Goal: Task Accomplishment & Management: Complete application form

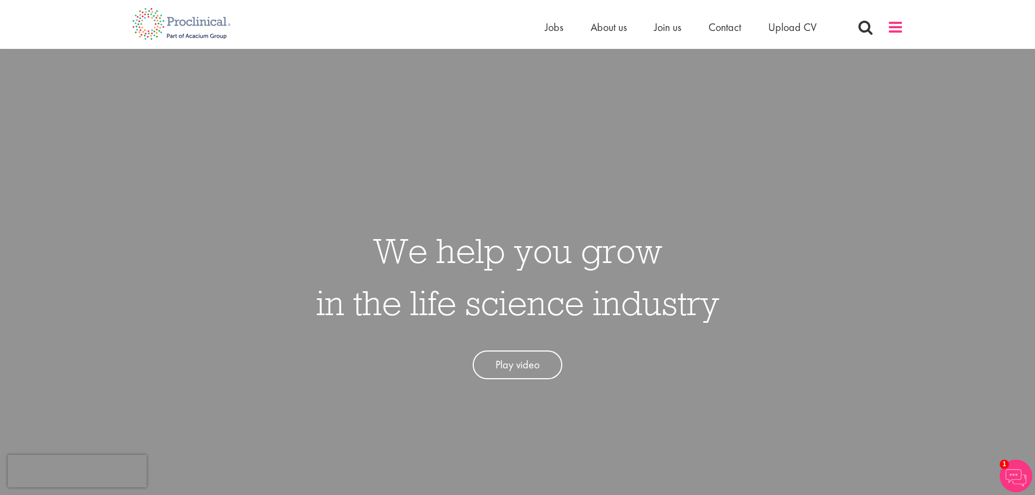
click at [899, 26] on span at bounding box center [895, 27] width 16 height 16
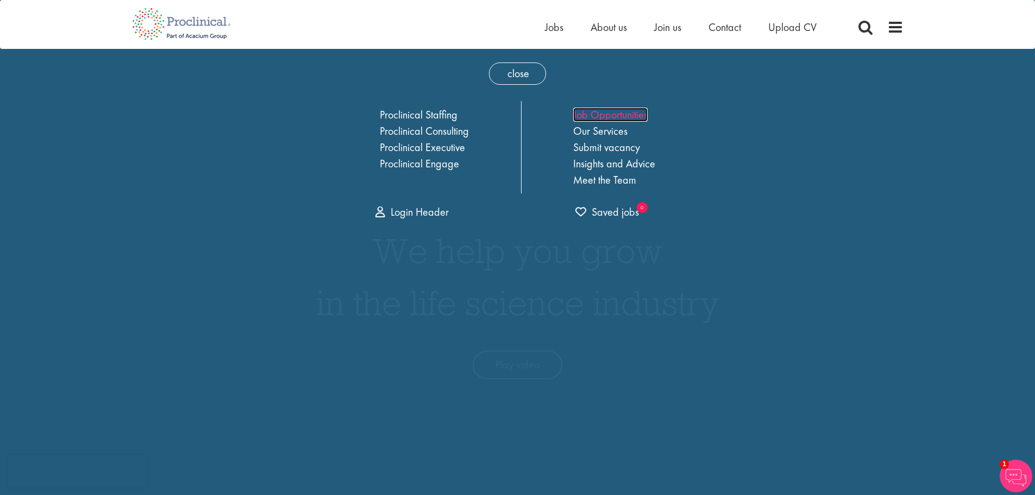
click at [618, 111] on link "Job Opportunities" at bounding box center [610, 115] width 74 height 14
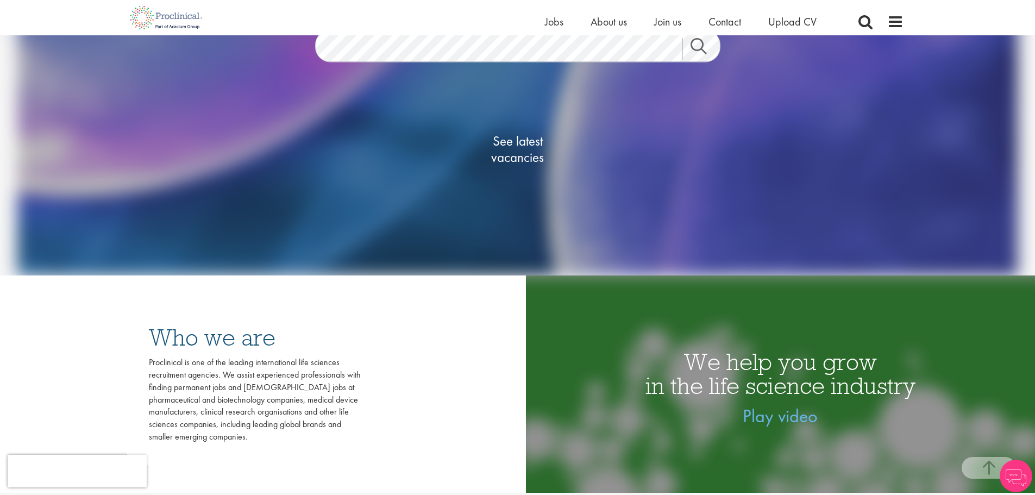
scroll to position [217, 0]
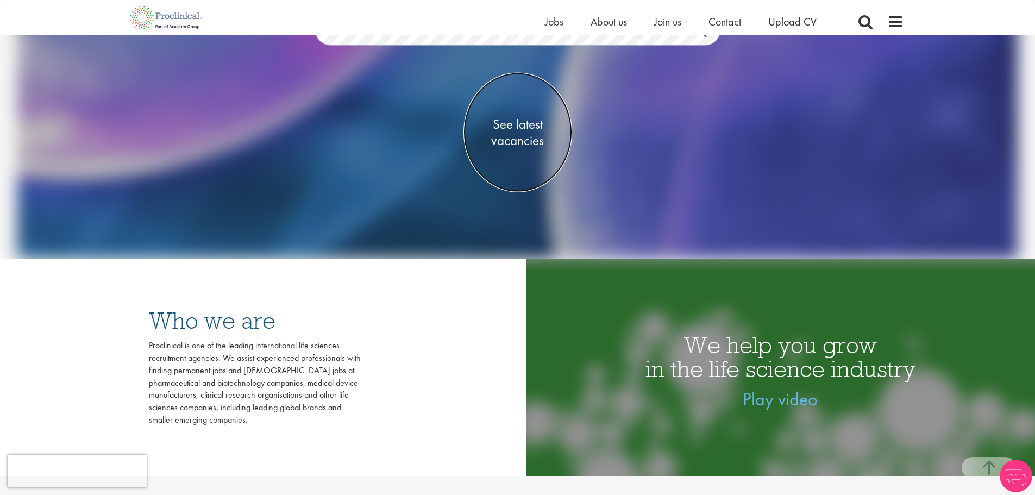
click at [524, 128] on span "See latest vacancies" at bounding box center [517, 132] width 109 height 33
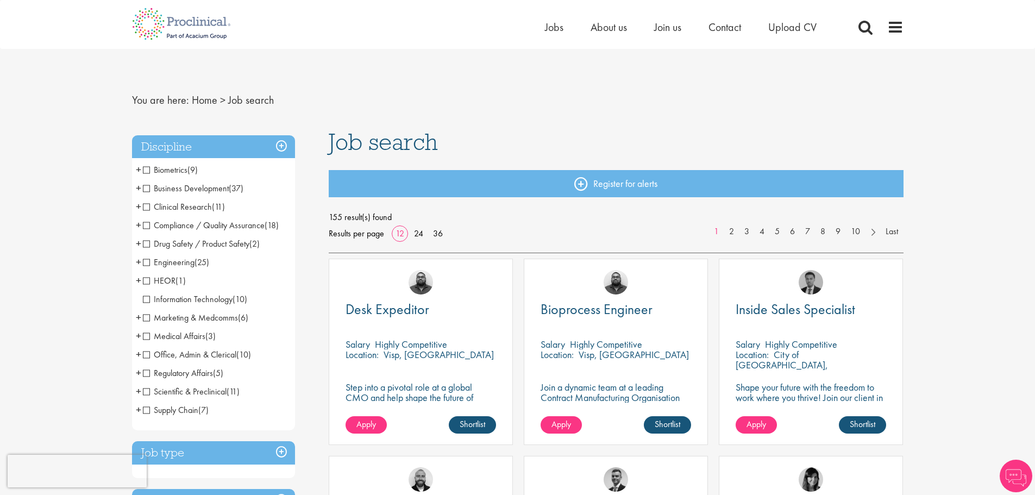
click at [148, 207] on span "Clinical Research" at bounding box center [177, 206] width 69 height 11
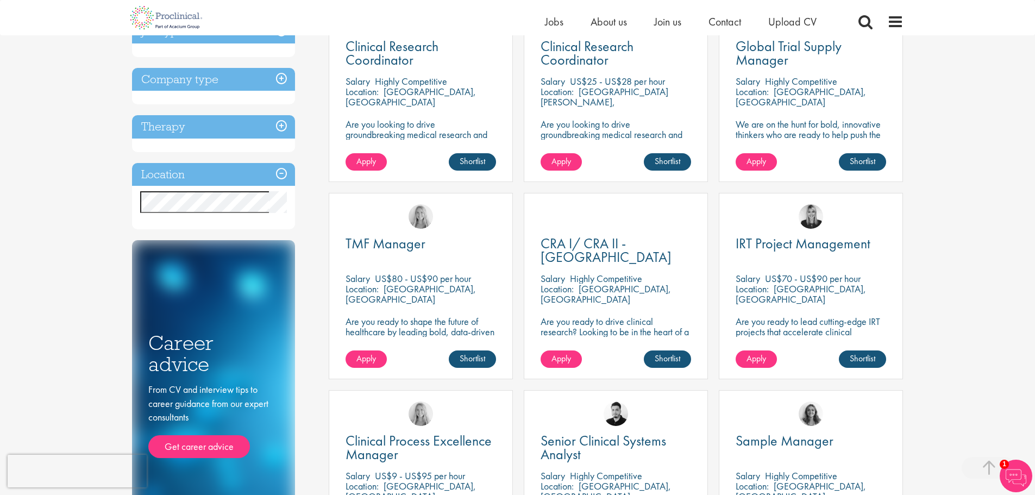
scroll to position [272, 0]
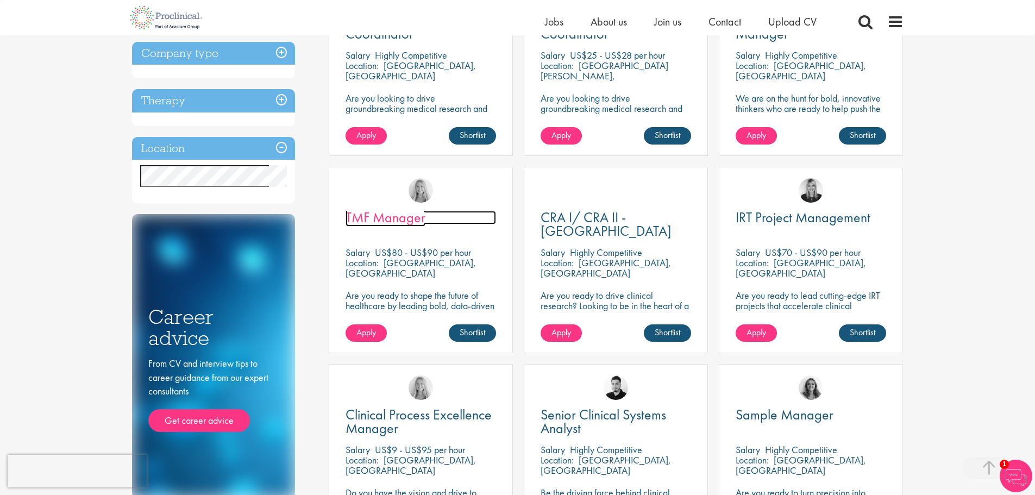
click at [394, 218] on span "TMF Manager" at bounding box center [385, 217] width 80 height 18
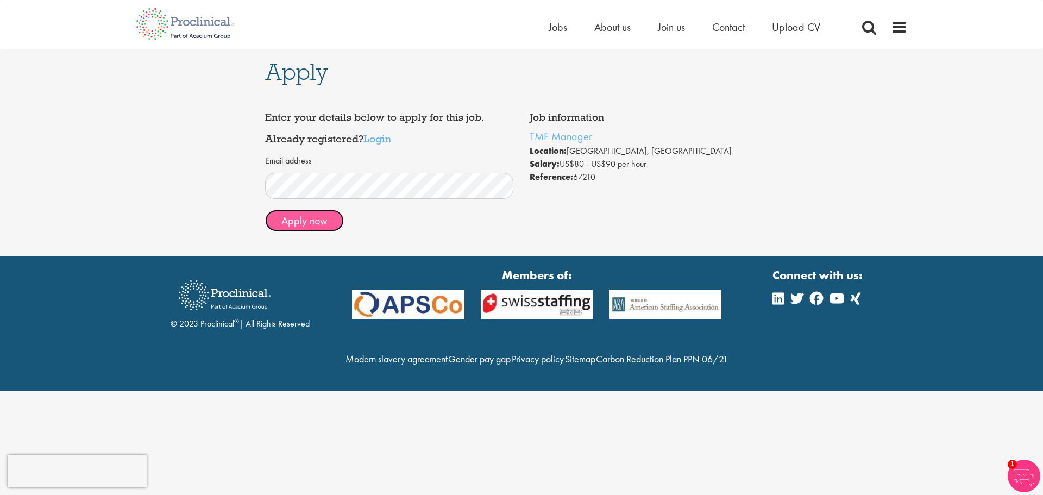
click at [309, 225] on button "Apply now" at bounding box center [304, 221] width 79 height 22
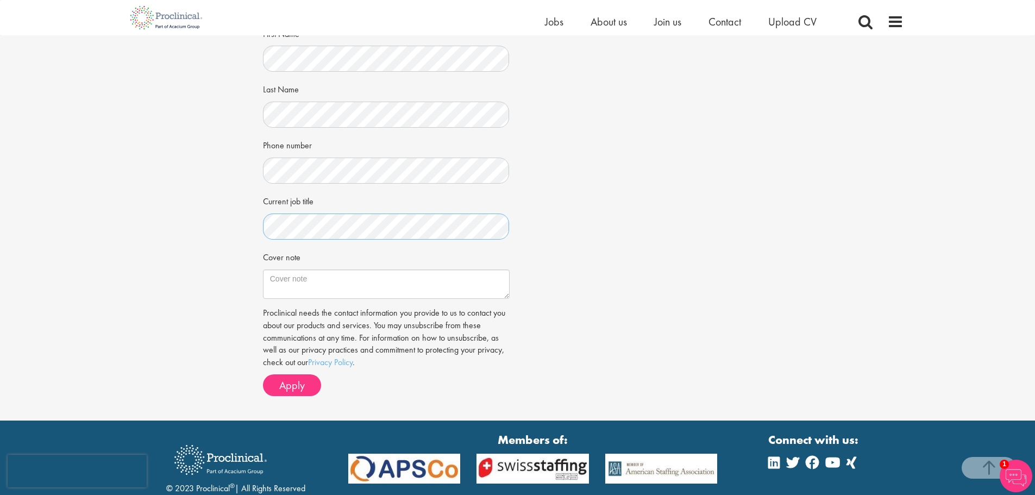
scroll to position [272, 0]
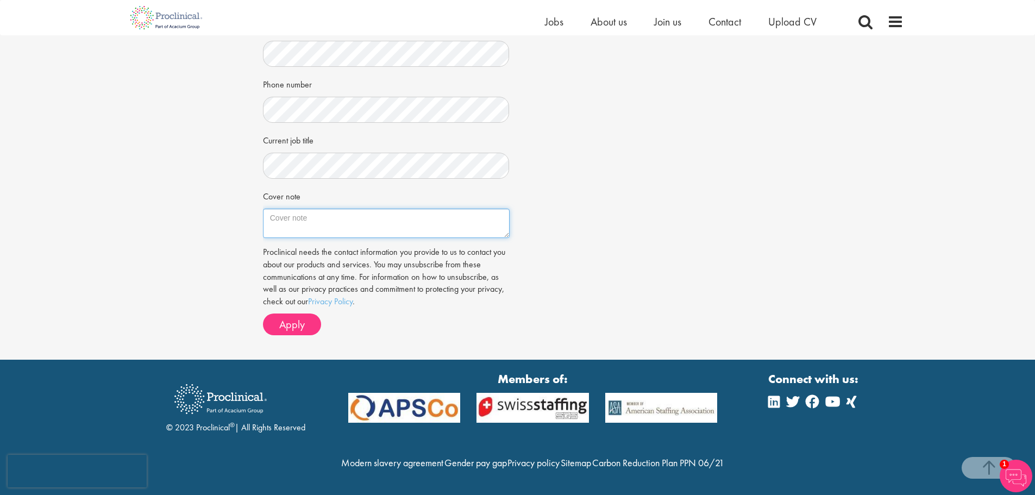
click at [270, 209] on textarea "Cover note" at bounding box center [386, 223] width 247 height 29
paste textarea "Detail-oriented Clinical Research Leader with 10+ years of progressive experien…"
click at [275, 209] on textarea "Detail-oriented Clinical Research Leader with 10+ years of progressive experien…" at bounding box center [386, 223] width 247 height 29
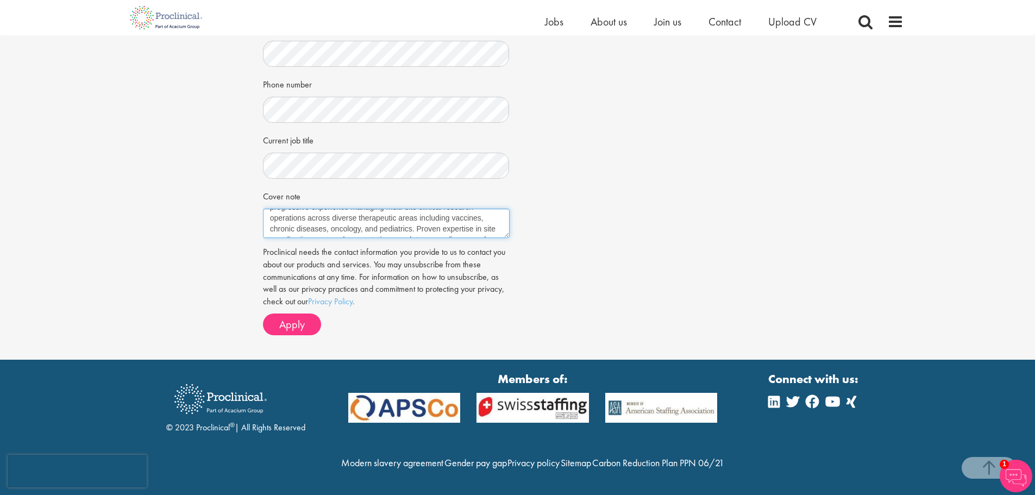
click at [420, 209] on textarea "I am a detail-oriented Clinical Research Leader with 10+ years of progressive e…" at bounding box center [386, 223] width 247 height 29
click at [436, 209] on textarea "I am a detail-oriented Clinical Research Leader with 10+ years of progressive e…" at bounding box center [386, 223] width 247 height 29
click at [442, 209] on textarea "I am a detail-oriented Clinical Research Leader with 10+ years of progressive e…" at bounding box center [386, 223] width 247 height 29
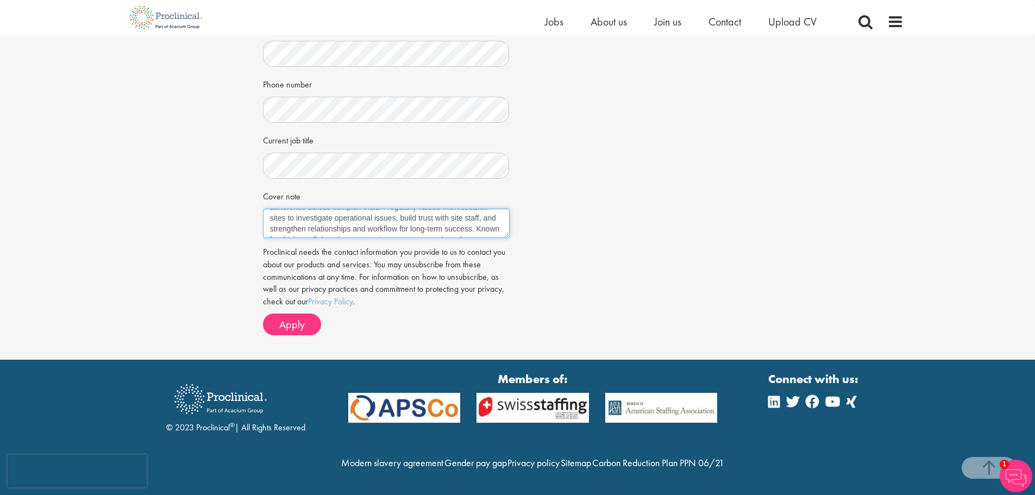
scroll to position [109, 0]
click at [324, 209] on textarea "I am a detail-oriented Clinical Research Leader with 10+ years of progressive e…" at bounding box center [386, 223] width 247 height 29
click at [408, 215] on textarea "I am a detail-oriented Clinical Research Leader with 10+ years of progressive e…" at bounding box center [386, 223] width 247 height 29
click at [370, 209] on textarea "I am a detail-oriented Clinical Research Leader with 10+ years of progressive e…" at bounding box center [386, 223] width 247 height 29
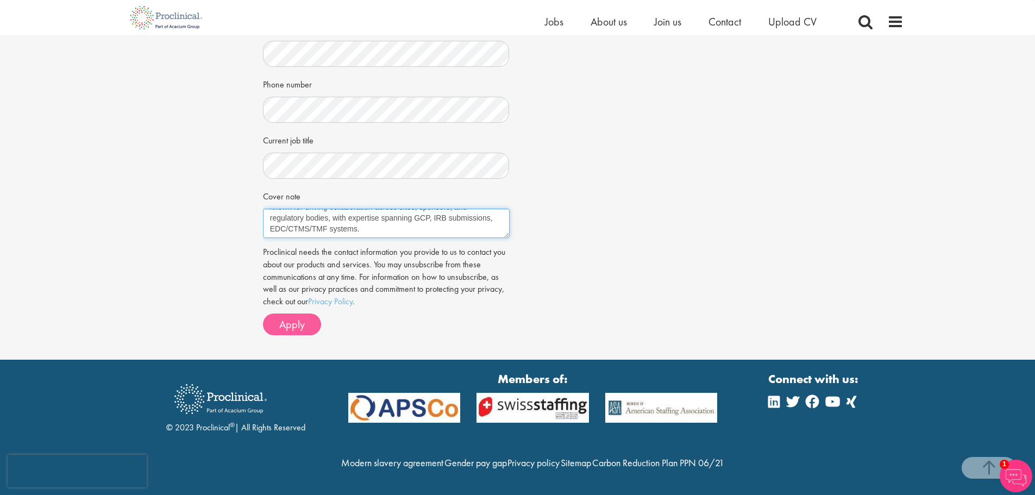
type textarea "I am a detail-oriented Clinical Research Leader with 10+ years of progressive e…"
click at [293, 317] on span "Apply" at bounding box center [292, 324] width 26 height 14
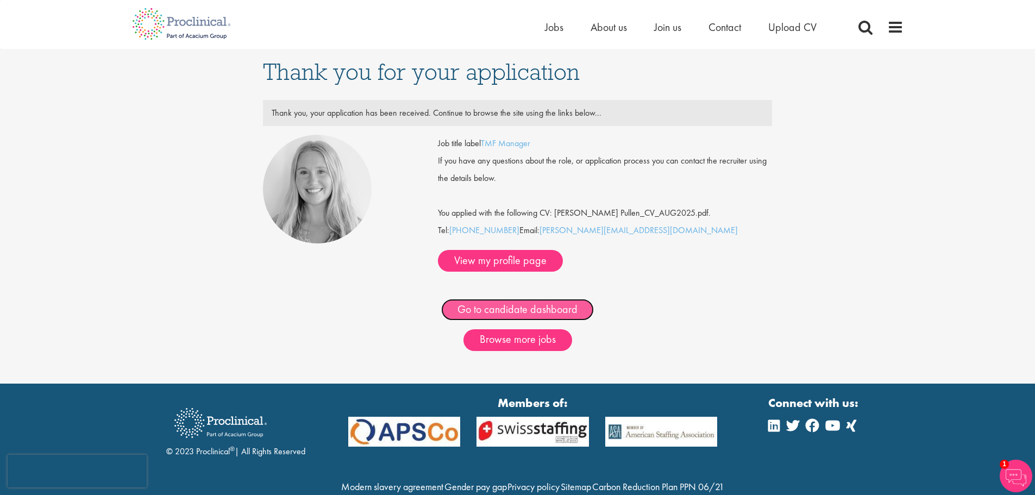
click at [515, 299] on link "Go to candidate dashboard" at bounding box center [517, 310] width 153 height 22
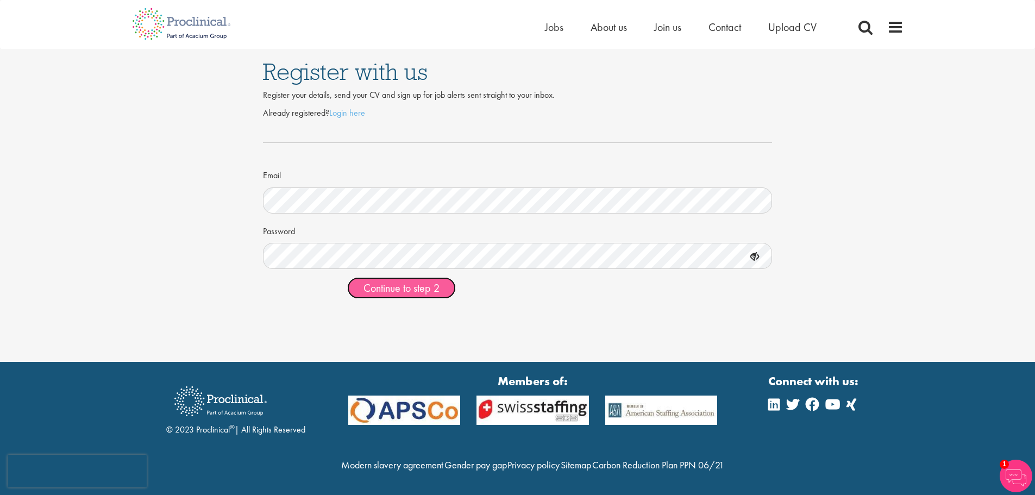
click at [408, 293] on span "Continue to step 2" at bounding box center [401, 288] width 76 height 14
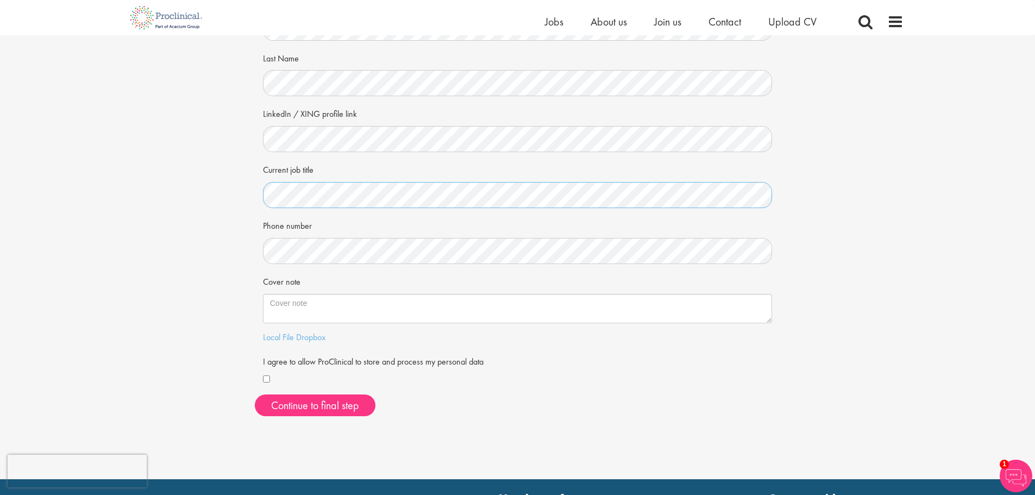
scroll to position [109, 0]
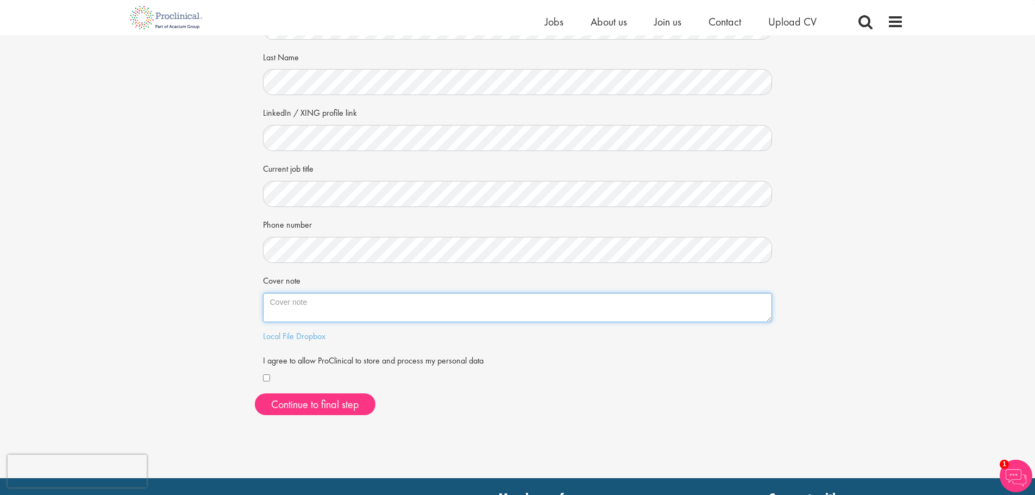
paste textarea "Detail-oriented Clinical Research Leader with 10+ years of progressive experien…"
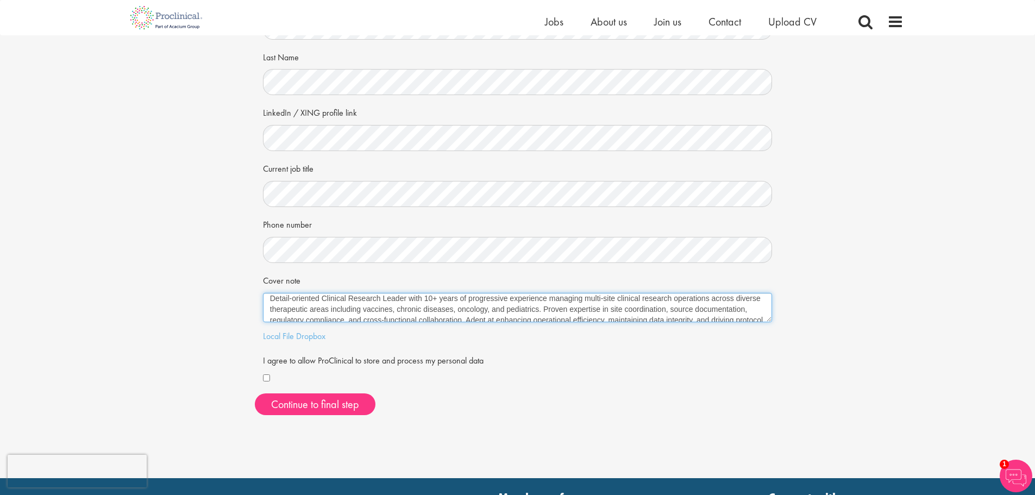
scroll to position [0, 0]
drag, startPoint x: 274, startPoint y: 301, endPoint x: 411, endPoint y: 321, distance: 138.3
click at [276, 300] on textarea "Detail-oriented Clinical Research Leader with 10+ years of progressive experien…" at bounding box center [517, 307] width 509 height 29
drag, startPoint x: 573, startPoint y: 311, endPoint x: 616, endPoint y: 315, distance: 43.7
click at [580, 309] on textarea "I am a detail-oriented Clinical Research Leader with 10+ years of progressive e…" at bounding box center [517, 307] width 509 height 29
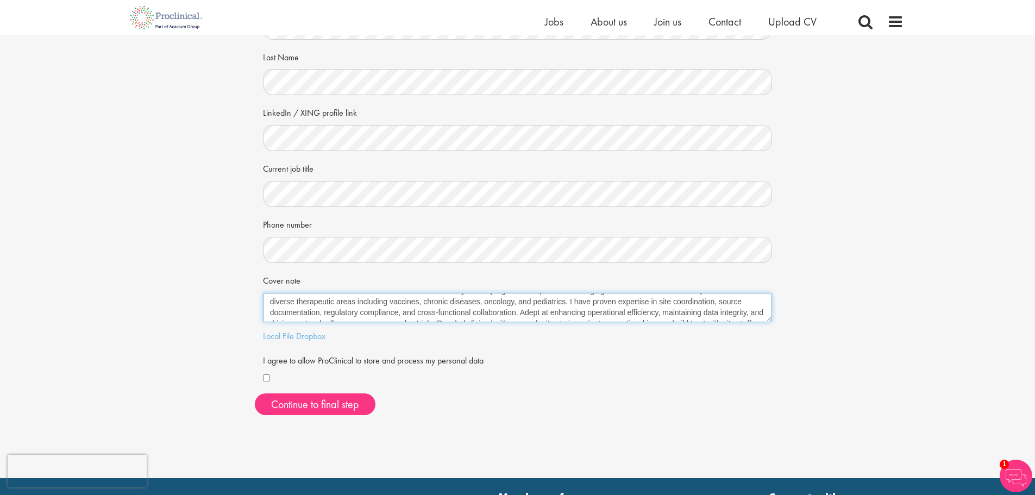
scroll to position [22, 0]
drag, startPoint x: 525, startPoint y: 304, endPoint x: 541, endPoint y: 295, distance: 17.7
click at [528, 302] on textarea "I am a detail-oriented Clinical Research Leader with 10+ years of progressive e…" at bounding box center [517, 307] width 509 height 29
drag, startPoint x: 486, startPoint y: 312, endPoint x: 555, endPoint y: 317, distance: 69.2
click at [487, 311] on textarea "I am a detail-oriented Clinical Research Leader with 10+ years of progressive e…" at bounding box center [517, 307] width 509 height 29
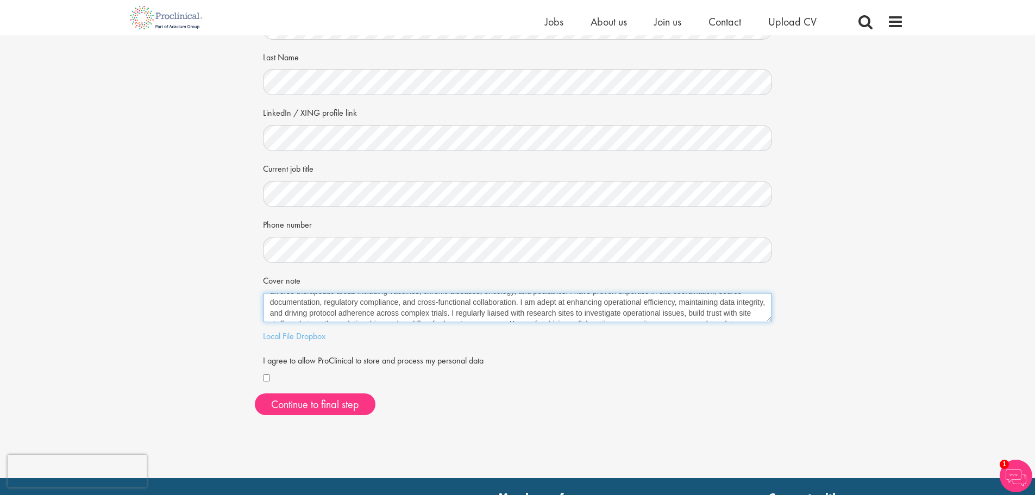
scroll to position [43, 0]
click at [544, 300] on textarea "I am a detail-oriented Clinical Research Leader with 10+ years of progressive e…" at bounding box center [517, 307] width 509 height 29
click at [534, 310] on textarea "I am a detail-oriented Clinical Research Leader with 10+ years of progressive e…" at bounding box center [517, 307] width 509 height 29
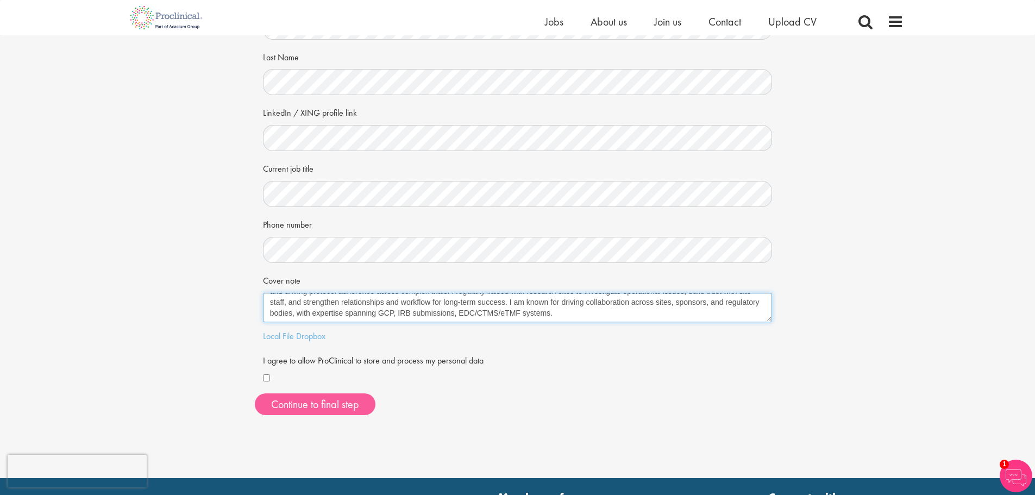
type textarea "I am a detail-oriented Clinical Research Leader with 10+ years of progressive e…"
click at [347, 406] on button "Continue to final step" at bounding box center [315, 404] width 121 height 22
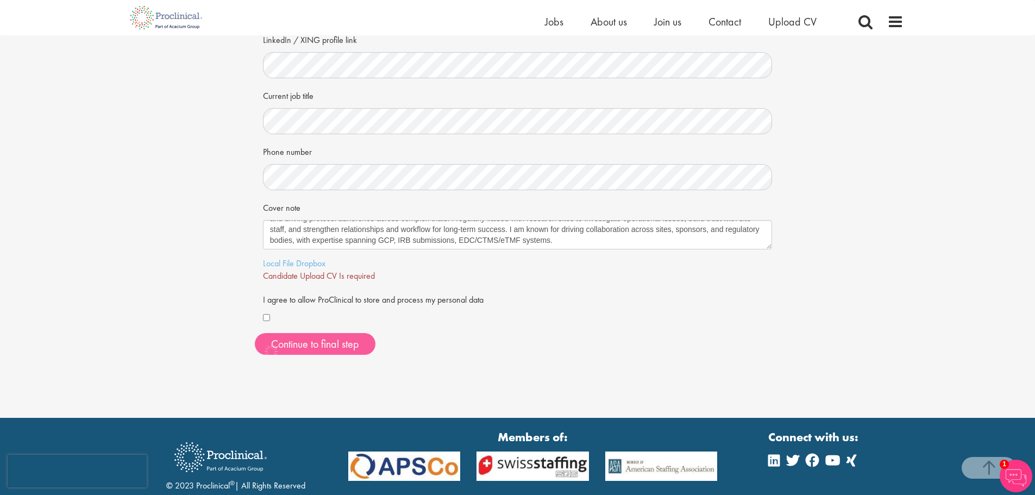
scroll to position [263, 0]
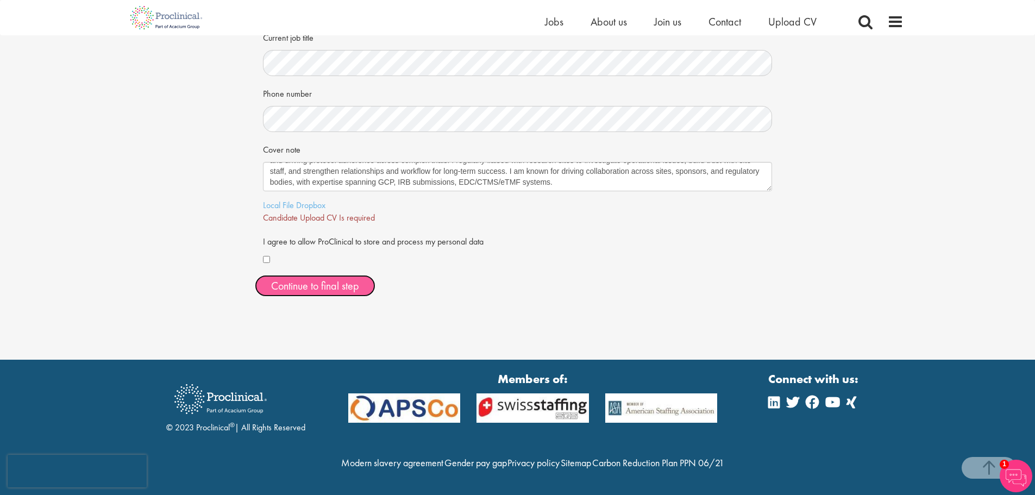
click at [328, 279] on span "Continue to final step" at bounding box center [315, 286] width 88 height 14
click at [296, 279] on span "Continue to final step" at bounding box center [315, 286] width 88 height 14
click at [306, 199] on link "Dropbox" at bounding box center [310, 204] width 29 height 11
click at [284, 199] on link "Local File" at bounding box center [278, 204] width 31 height 11
click at [483, 275] on div "Continue to final step" at bounding box center [518, 286] width 526 height 22
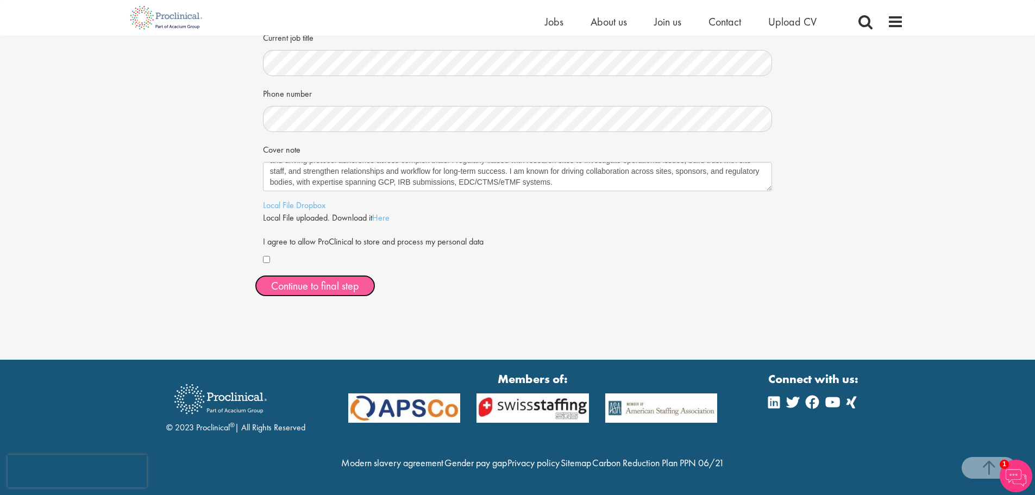
click at [324, 279] on span "Continue to final step" at bounding box center [315, 286] width 88 height 14
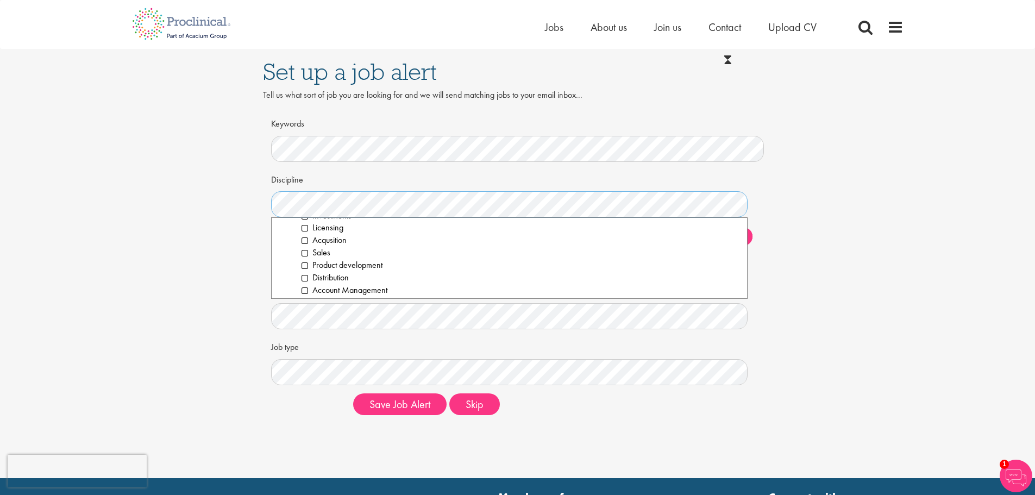
scroll to position [109, 0]
click at [305, 258] on li "Partnering" at bounding box center [520, 257] width 438 height 12
click at [294, 261] on li "Clinical Research" at bounding box center [515, 260] width 449 height 12
click at [304, 276] on li "Clinical Trial Assistant (CTA)" at bounding box center [520, 273] width 438 height 12
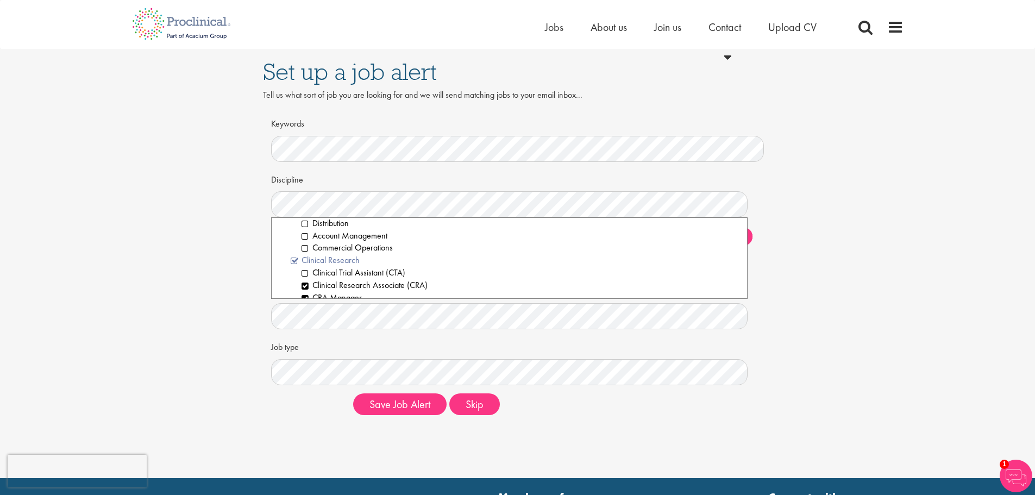
scroll to position [272, 0]
click at [306, 233] on li "Clinical Research Associate (CRA)" at bounding box center [520, 231] width 438 height 12
click at [306, 224] on li "Clinical Scientist" at bounding box center [520, 226] width 438 height 12
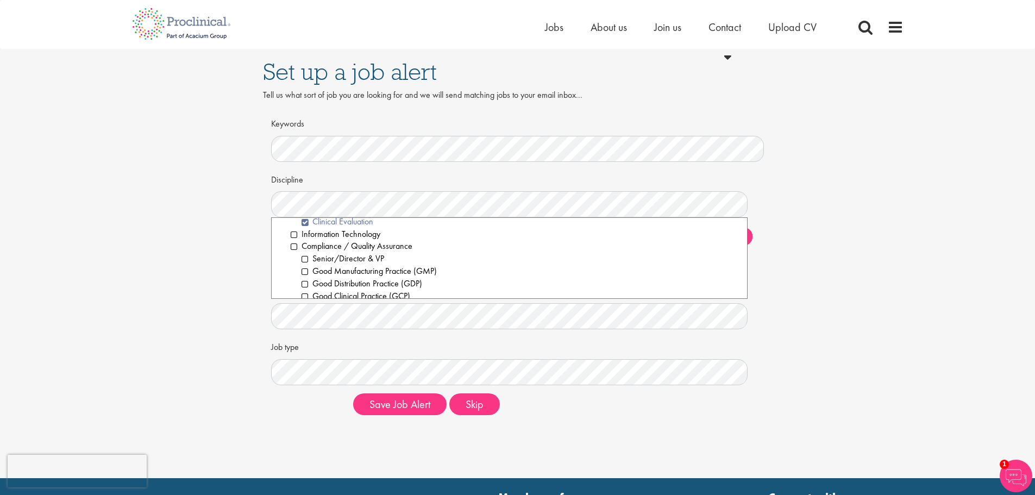
click at [304, 221] on li "Clinical Evaluation" at bounding box center [520, 222] width 438 height 12
click at [291, 245] on li "Compliance / Quality Assurance" at bounding box center [515, 246] width 449 height 12
click at [303, 260] on li "Senior/Director & VP" at bounding box center [520, 259] width 438 height 12
click at [305, 254] on li "Good Laboratory Practice (GLP)" at bounding box center [520, 254] width 438 height 12
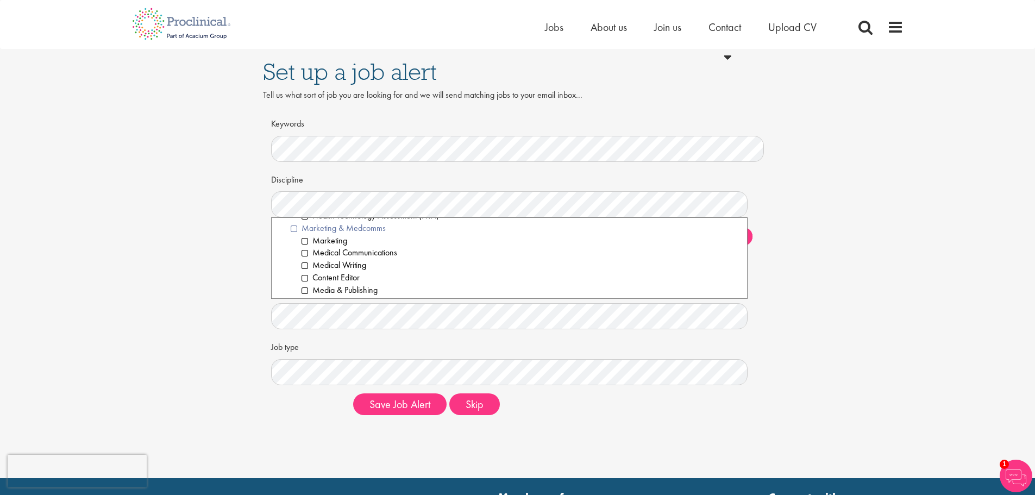
scroll to position [869, 0]
click at [300, 230] on ol "Marketing Medical Communications Medical Writing Content Editor Media & Publish…" at bounding box center [515, 279] width 449 height 136
click at [306, 231] on li "Medical Communications" at bounding box center [520, 229] width 438 height 12
click at [305, 241] on li "Medical Writing" at bounding box center [520, 241] width 438 height 12
click at [306, 255] on li "Content Editor" at bounding box center [520, 254] width 438 height 12
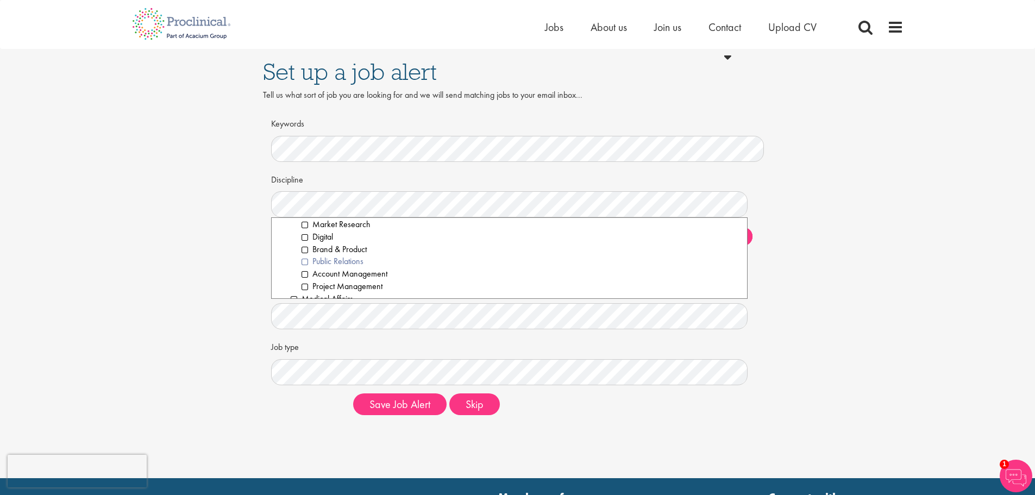
scroll to position [978, 0]
click at [304, 233] on li "Project Management" at bounding box center [520, 232] width 438 height 12
click at [305, 255] on li "General Management" at bounding box center [520, 255] width 438 height 12
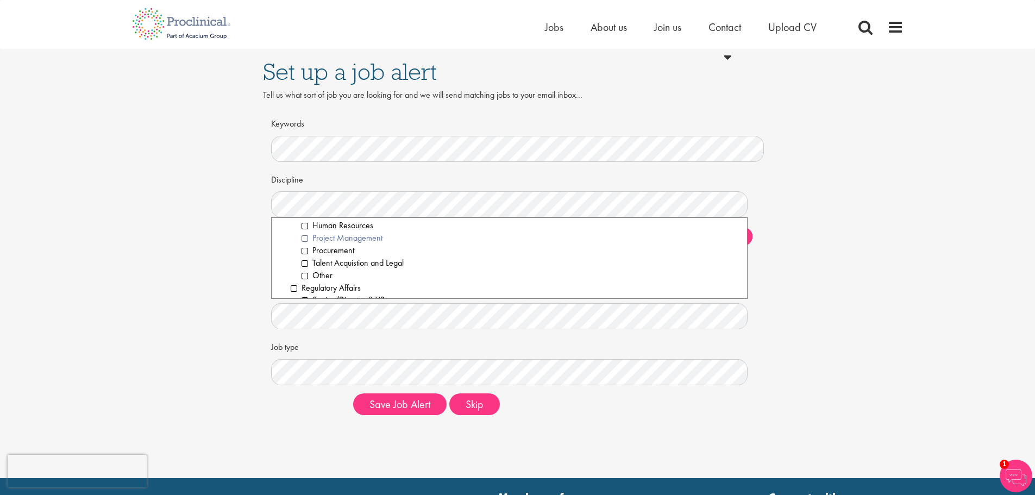
click at [305, 237] on li "Project Management" at bounding box center [520, 238] width 438 height 12
click at [307, 256] on li "Biological Sciences" at bounding box center [520, 256] width 438 height 12
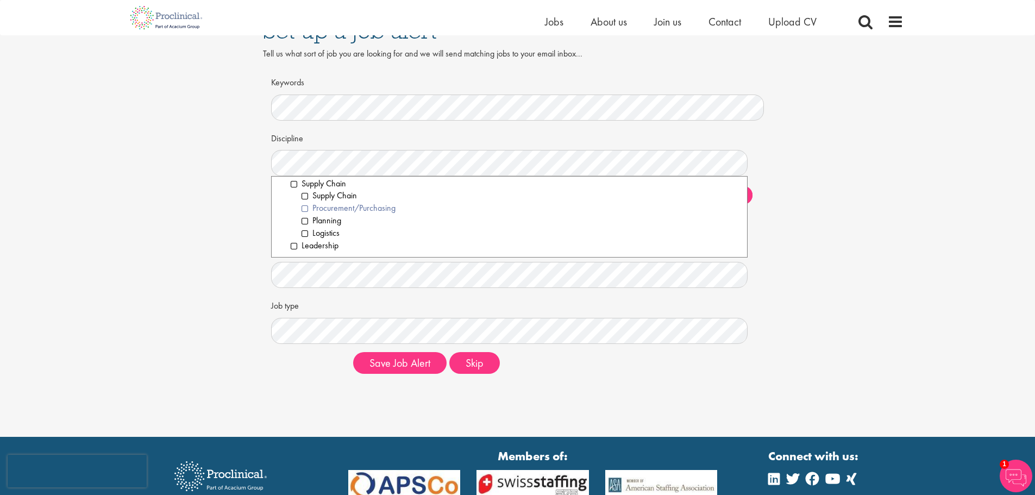
scroll to position [54, 0]
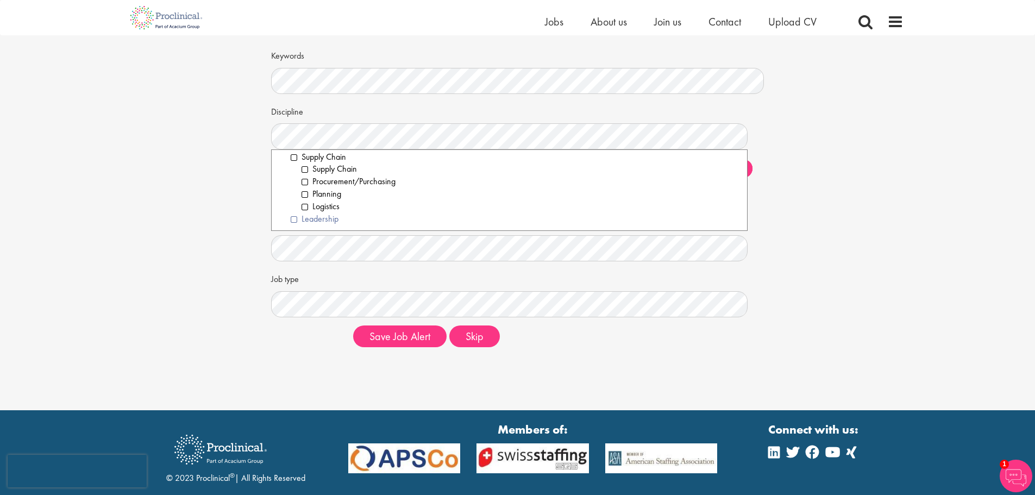
click at [296, 221] on li "Leadership" at bounding box center [515, 219] width 449 height 12
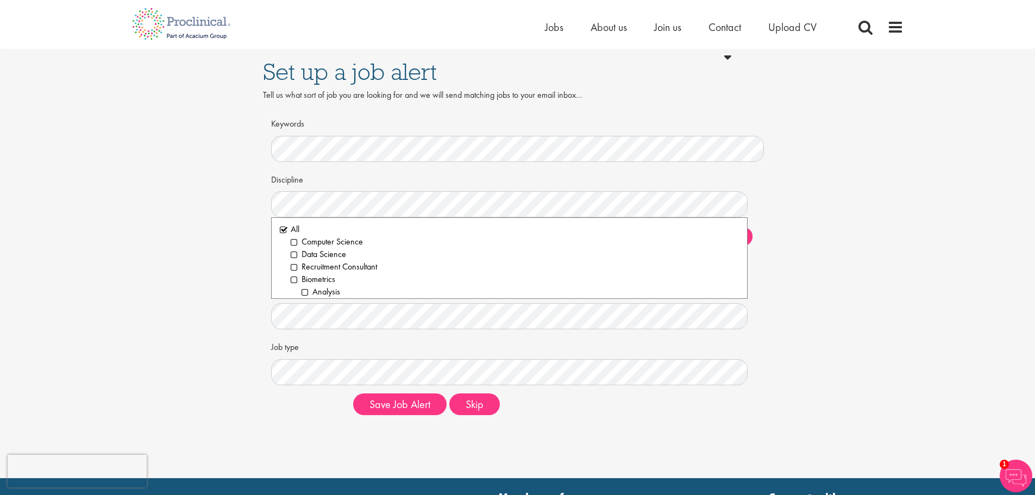
click at [809, 218] on div "Set up a job alert Tell us what sort of job you are looking for and we will sen…" at bounding box center [517, 236] width 1051 height 375
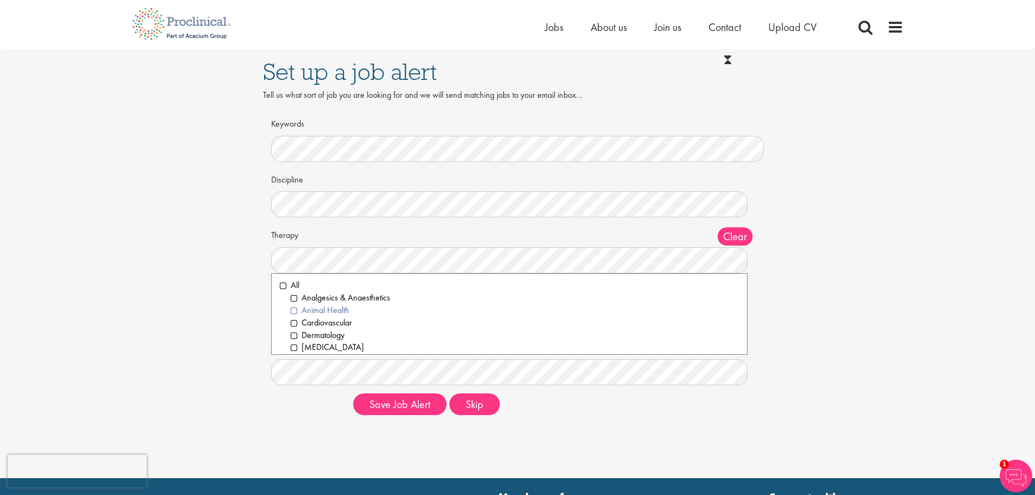
click at [295, 311] on li "Animal Health" at bounding box center [515, 310] width 449 height 12
click at [296, 324] on li "Cardiovascular" at bounding box center [515, 323] width 449 height 12
click at [294, 282] on li "Dermatology" at bounding box center [515, 281] width 449 height 12
click at [295, 294] on li "Diabetes" at bounding box center [515, 293] width 449 height 12
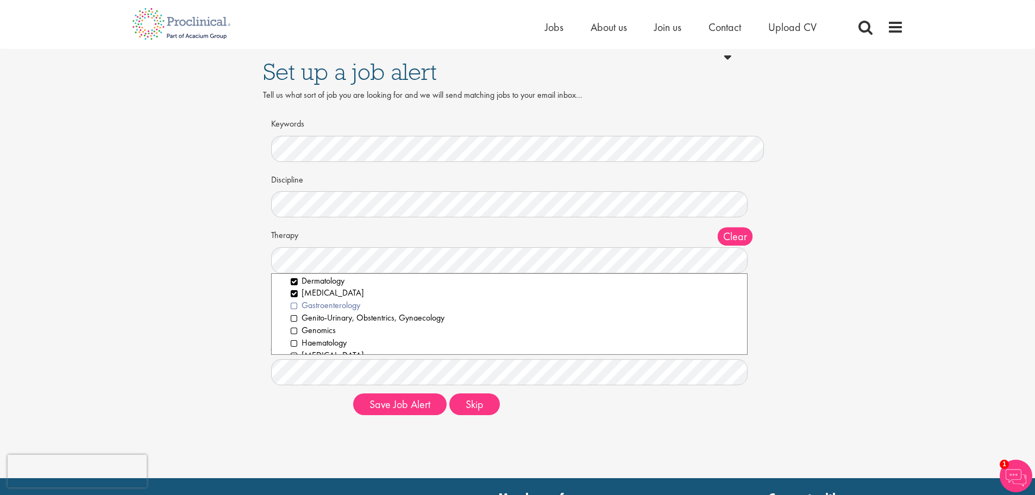
click at [293, 306] on li "Gastroenterology" at bounding box center [515, 305] width 449 height 12
click at [293, 319] on li "Genito-Urinary, Obstentrics, Gynaecology" at bounding box center [515, 318] width 449 height 12
click at [295, 343] on li "Haematology" at bounding box center [515, 343] width 449 height 12
click at [294, 314] on li "Immunology & Infectious diseases" at bounding box center [515, 313] width 449 height 12
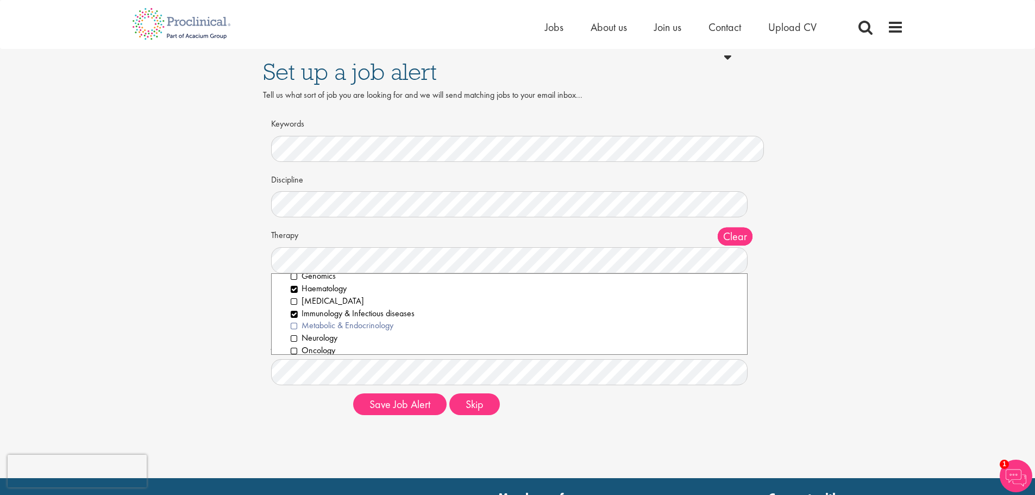
click at [294, 325] on li "Metabolic & Endocrinology" at bounding box center [515, 325] width 449 height 12
click at [293, 283] on li "Neurology" at bounding box center [515, 284] width 449 height 12
click at [294, 295] on li "Oncology" at bounding box center [515, 296] width 449 height 12
click at [294, 311] on li "Orthopaedics" at bounding box center [515, 309] width 449 height 12
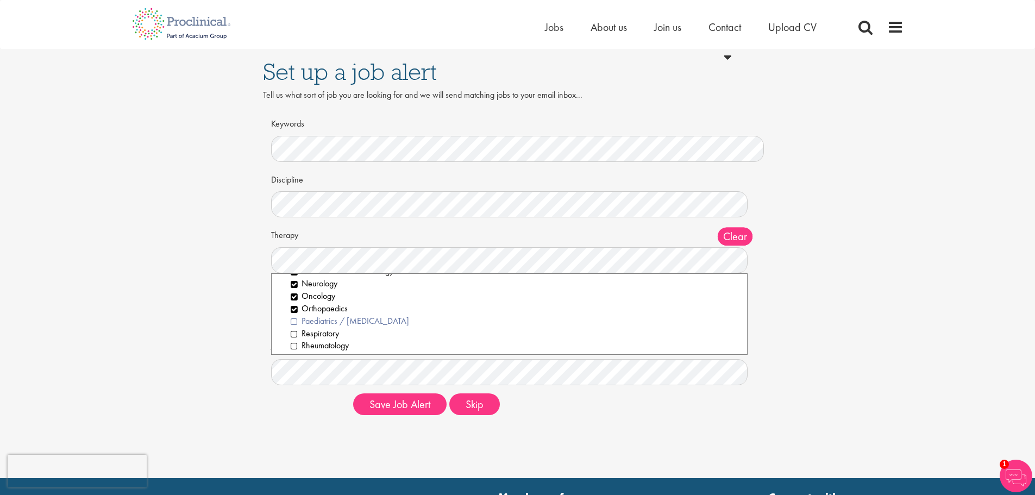
click at [295, 323] on li "Paediatrics / Geriatrics" at bounding box center [515, 321] width 449 height 12
click at [294, 333] on li "Respiratory" at bounding box center [515, 334] width 449 height 12
click at [294, 292] on li "Rheumatology" at bounding box center [515, 293] width 449 height 12
click at [293, 317] on li "Rare disease" at bounding box center [515, 318] width 449 height 12
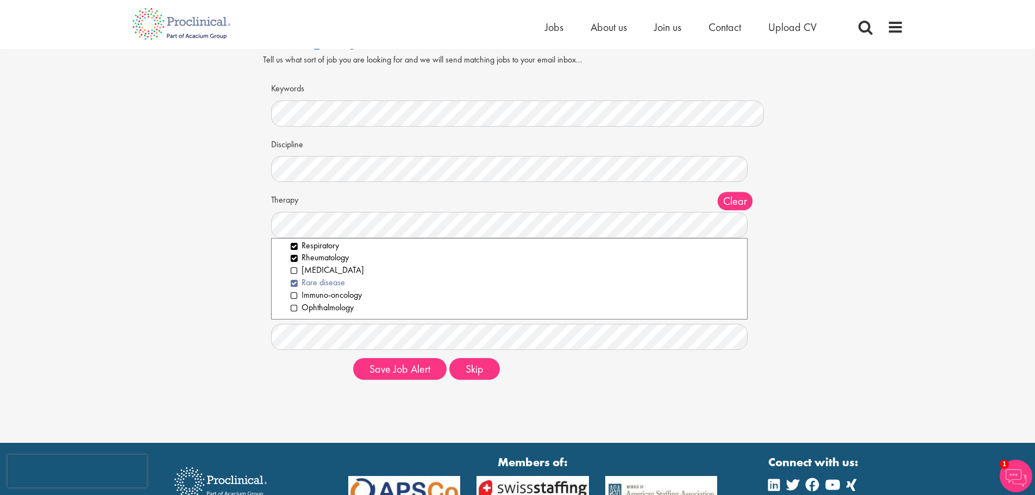
scroll to position [54, 0]
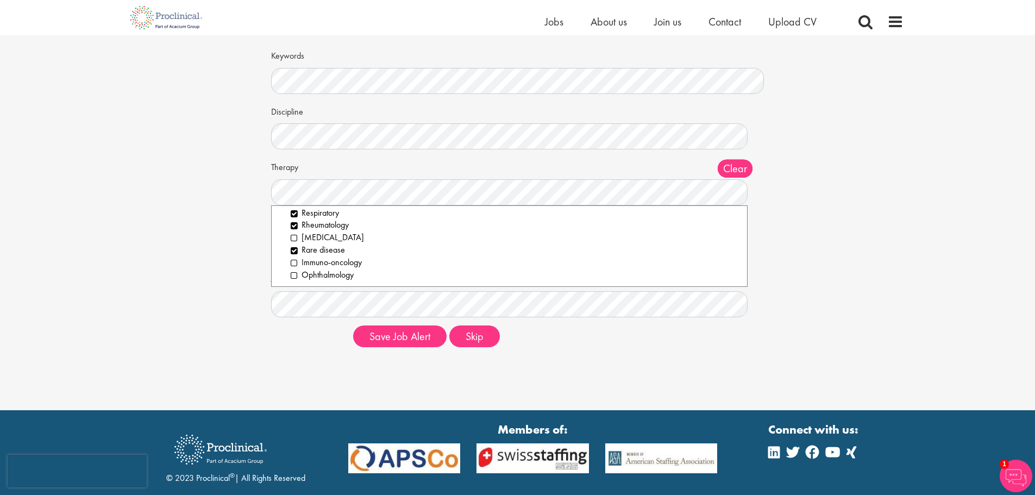
click at [215, 292] on div "Set up a job alert Tell us what sort of job you are looking for and we will sen…" at bounding box center [517, 168] width 1051 height 375
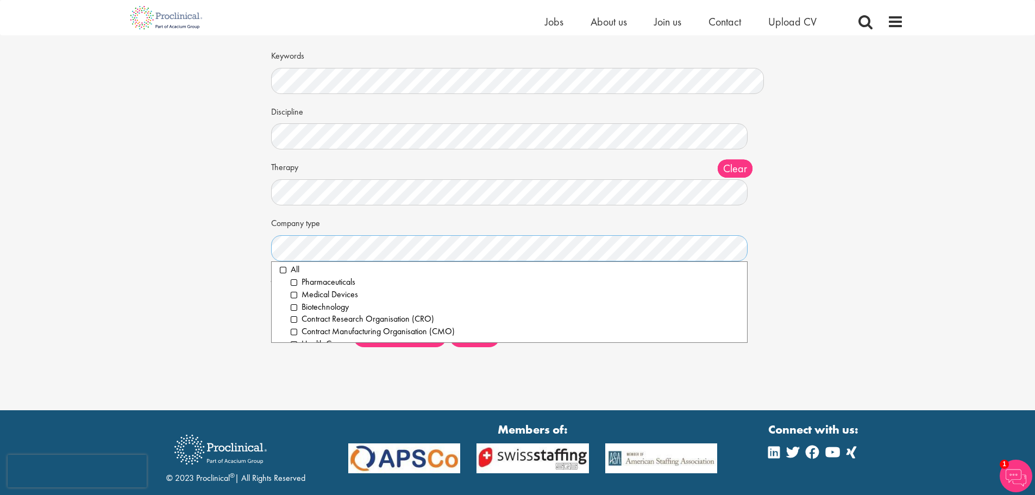
scroll to position [0, 0]
click at [294, 288] on li "Pharmaceuticals" at bounding box center [515, 286] width 449 height 12
click at [295, 299] on li "Medical Devices" at bounding box center [515, 298] width 449 height 12
click at [294, 323] on li "Contract Research Organisation (CRO)" at bounding box center [515, 323] width 449 height 12
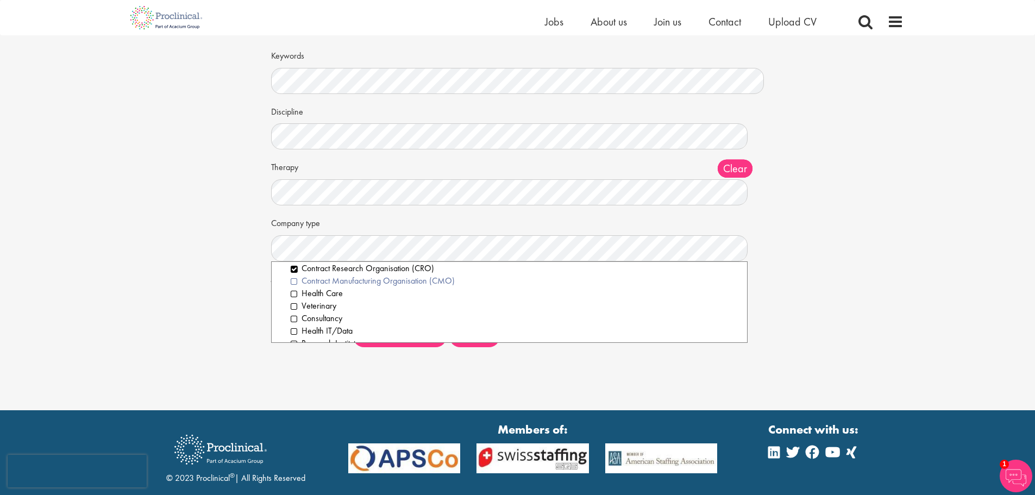
click at [292, 282] on li "Contract Manufacturing Organisation (CMO)" at bounding box center [515, 281] width 449 height 12
click at [295, 294] on li "Health Care" at bounding box center [515, 293] width 449 height 12
click at [291, 306] on li "Veterinary" at bounding box center [515, 306] width 449 height 12
click at [294, 278] on li "Health IT/Data" at bounding box center [515, 276] width 449 height 12
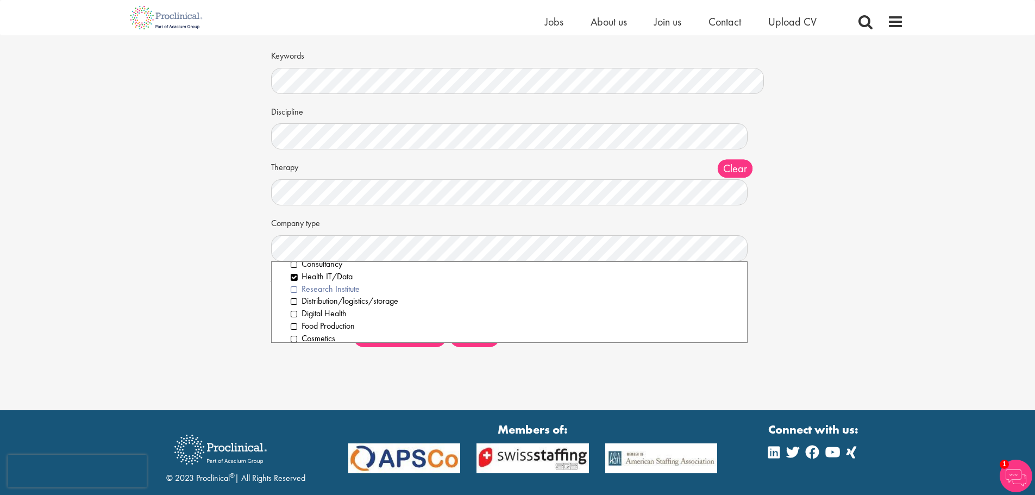
click at [293, 288] on li "Research Institute" at bounding box center [515, 289] width 449 height 12
click at [295, 280] on li "Digital Health" at bounding box center [515, 281] width 449 height 12
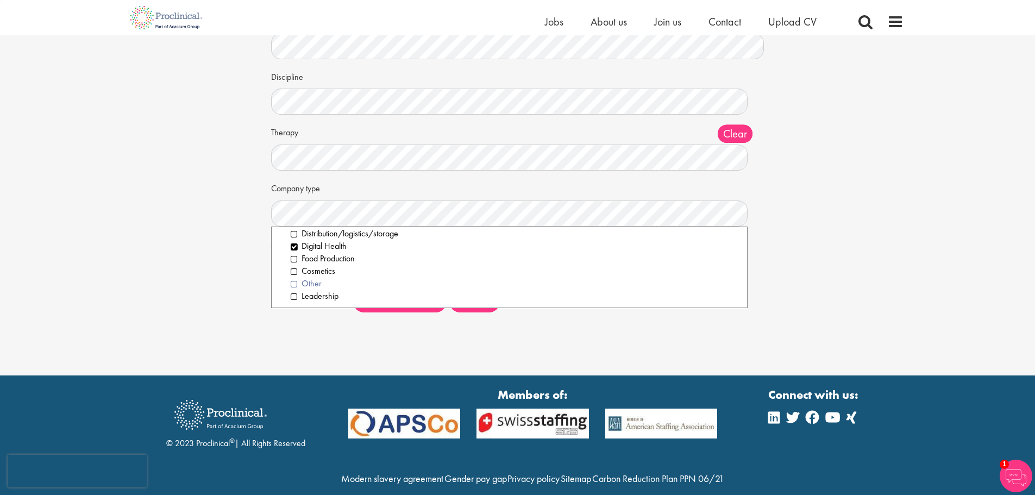
scroll to position [109, 0]
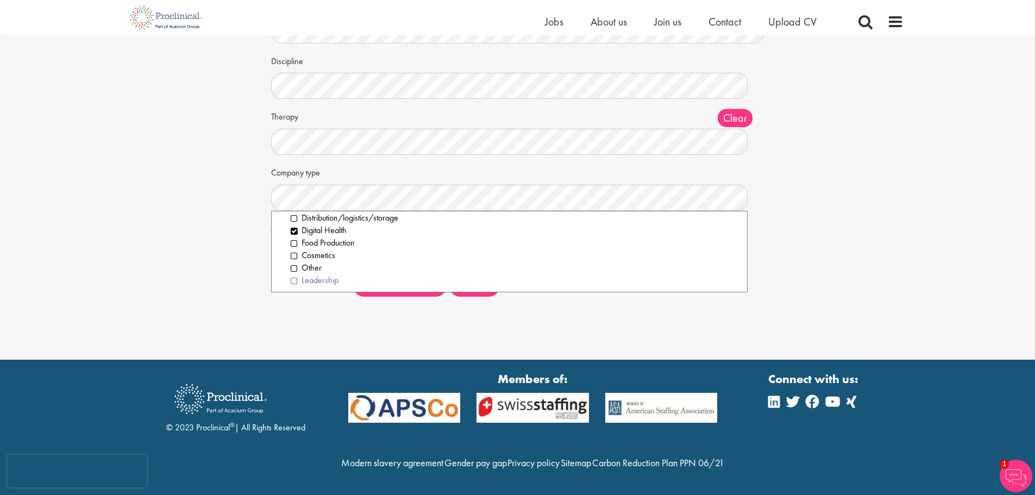
click at [295, 276] on li "Leadership" at bounding box center [515, 280] width 449 height 12
click at [221, 264] on div "Set up a job alert Tell us what sort of job you are looking for and we will sen…" at bounding box center [517, 117] width 1051 height 375
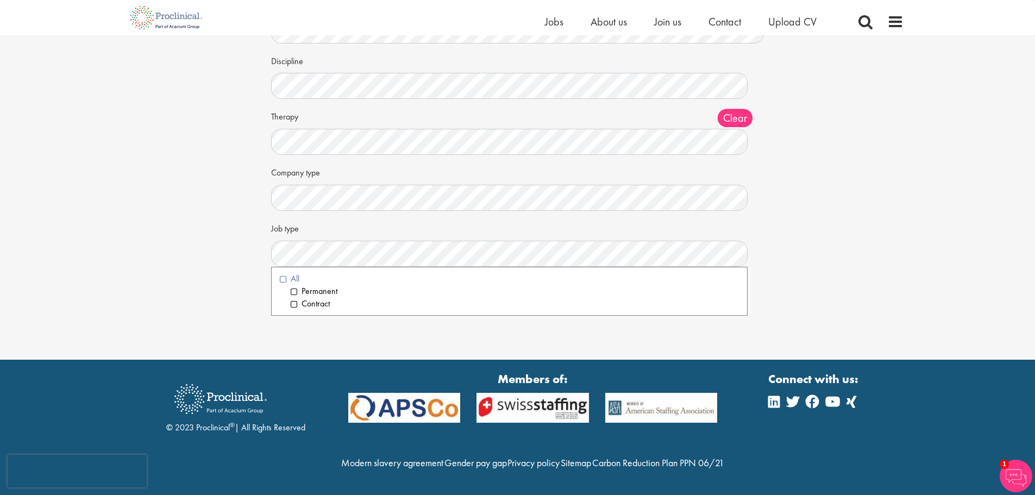
click at [284, 275] on li "All" at bounding box center [510, 279] width 460 height 12
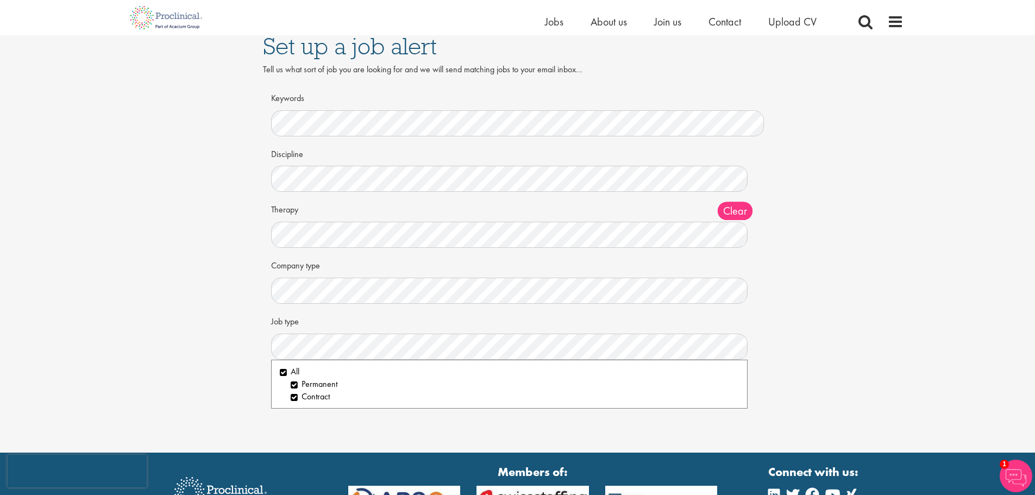
scroll to position [0, 0]
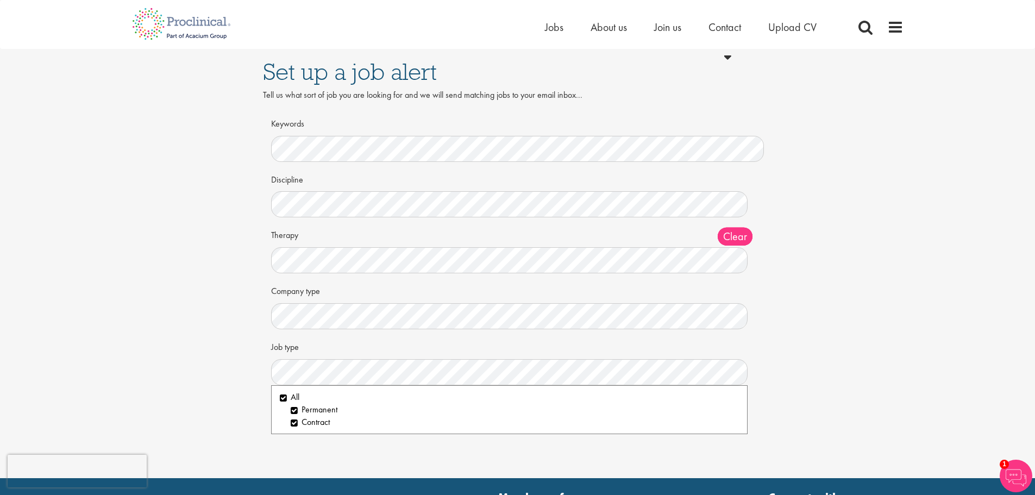
click at [395, 171] on div "Discipline Clear All Computer Science Data Science Recruitment Consultant Biome…" at bounding box center [517, 194] width 493 height 48
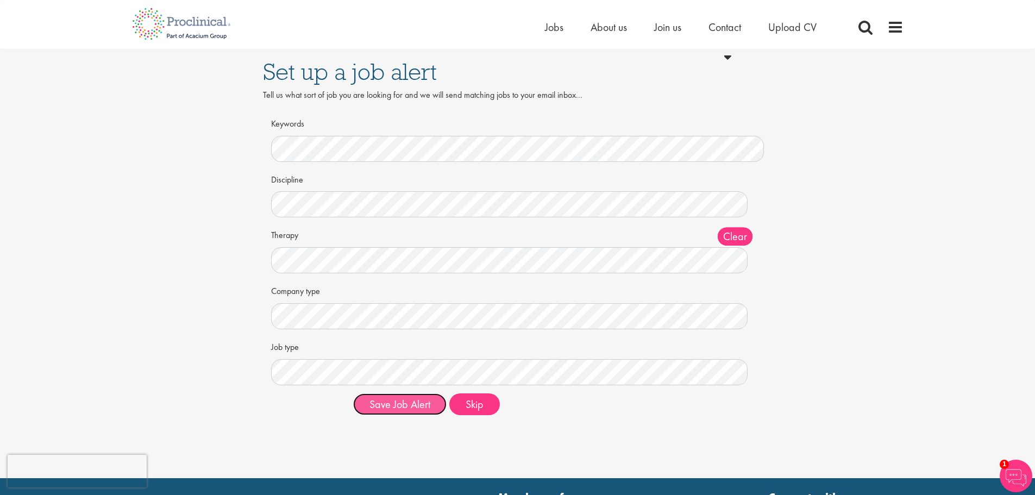
click at [403, 407] on button "Save Job Alert" at bounding box center [399, 404] width 93 height 22
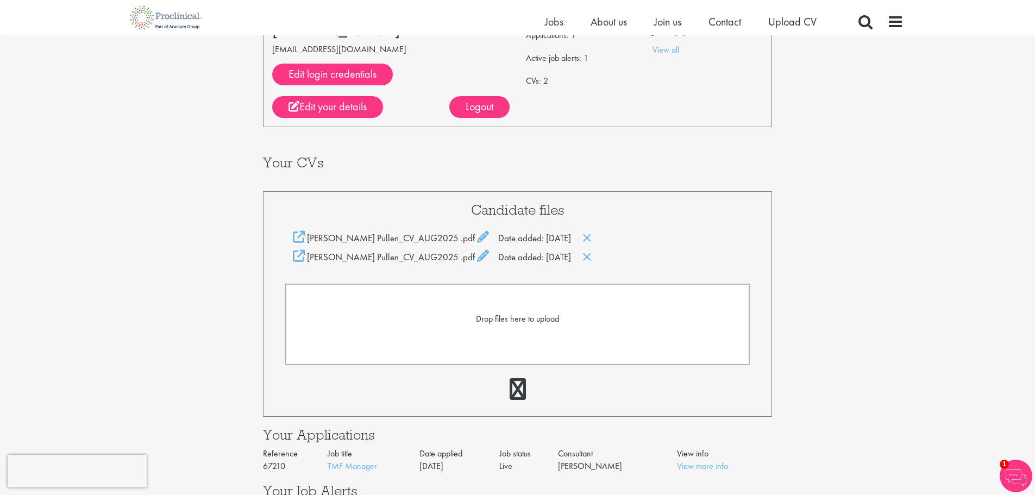
scroll to position [109, 0]
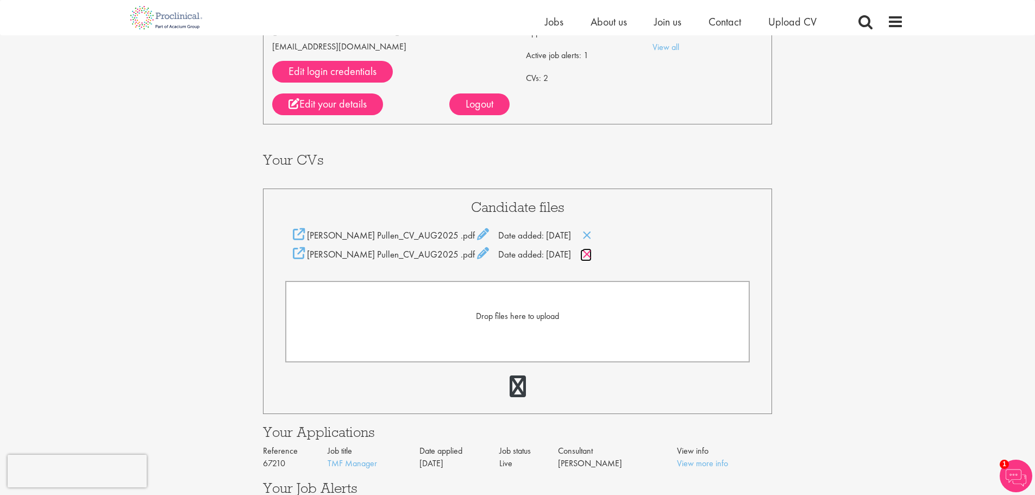
click at [582, 255] on icon at bounding box center [586, 254] width 9 height 12
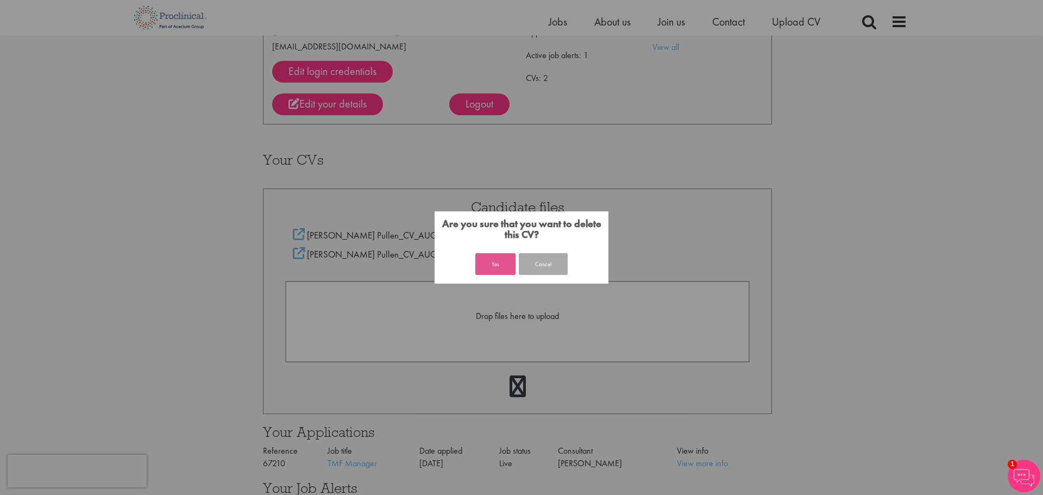
click at [492, 263] on button "Yes" at bounding box center [495, 264] width 40 height 22
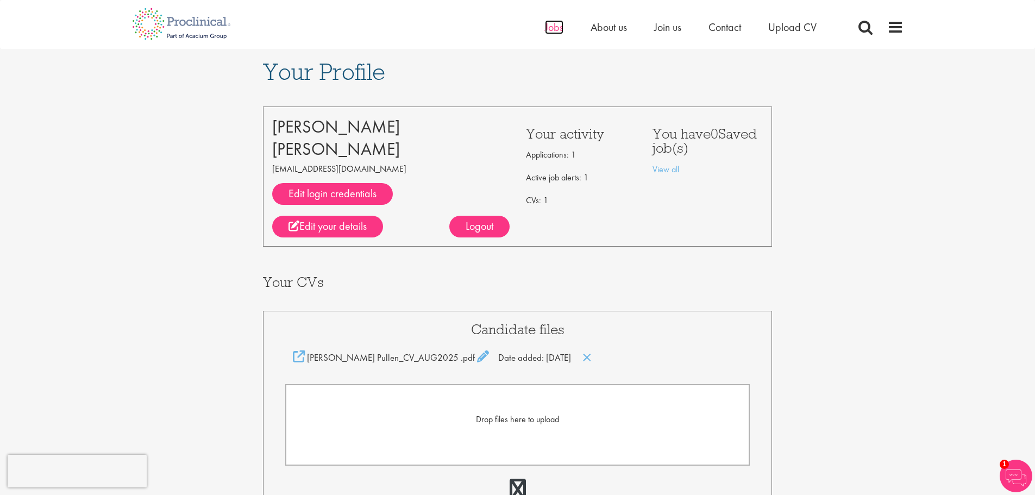
click at [557, 25] on span "Jobs" at bounding box center [554, 27] width 18 height 14
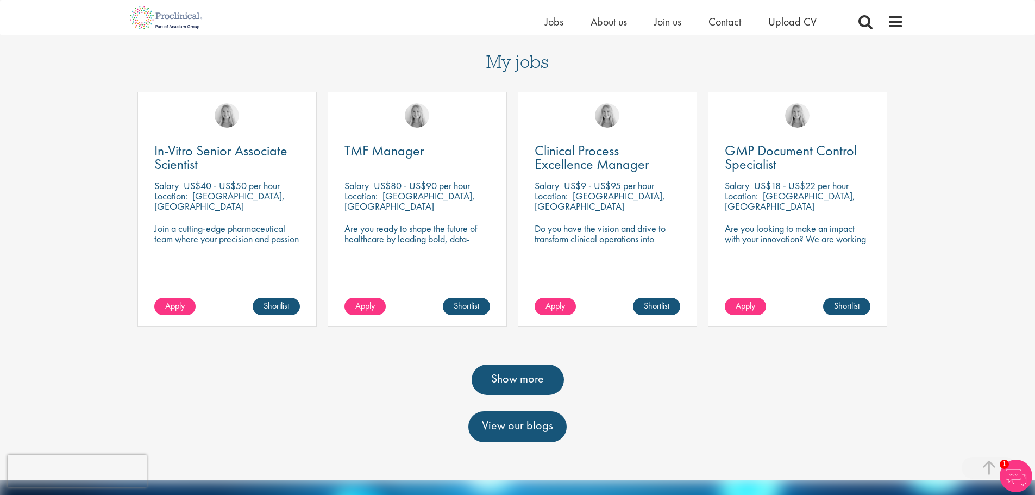
scroll to position [380, 0]
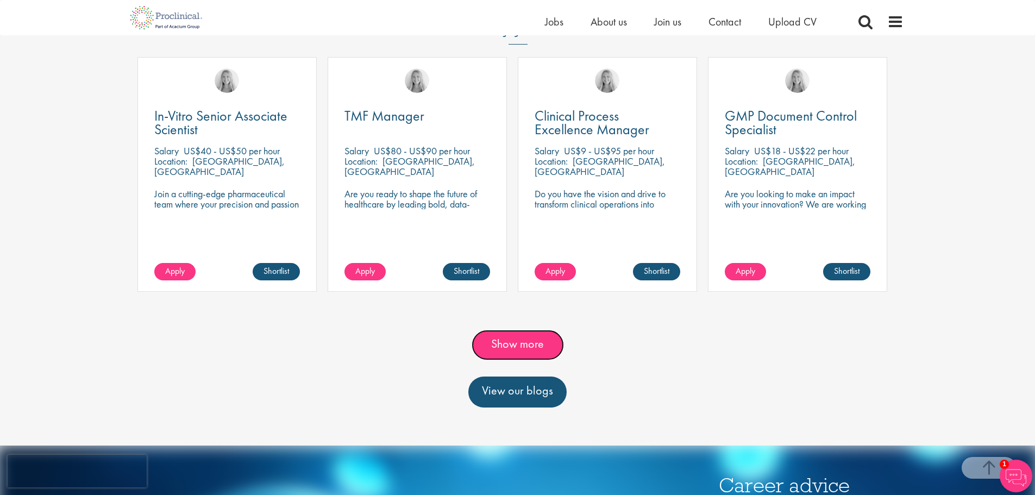
click at [518, 330] on link "Show more" at bounding box center [517, 345] width 92 height 30
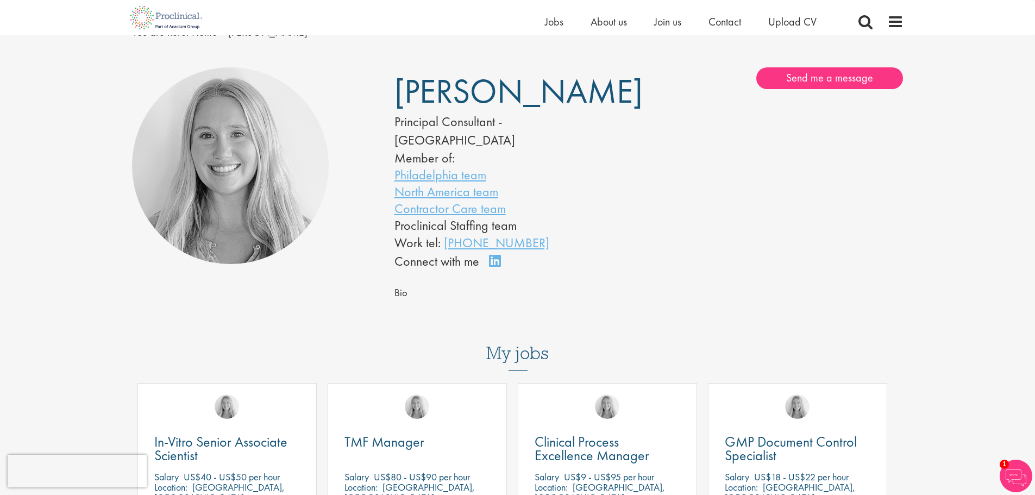
scroll to position [0, 0]
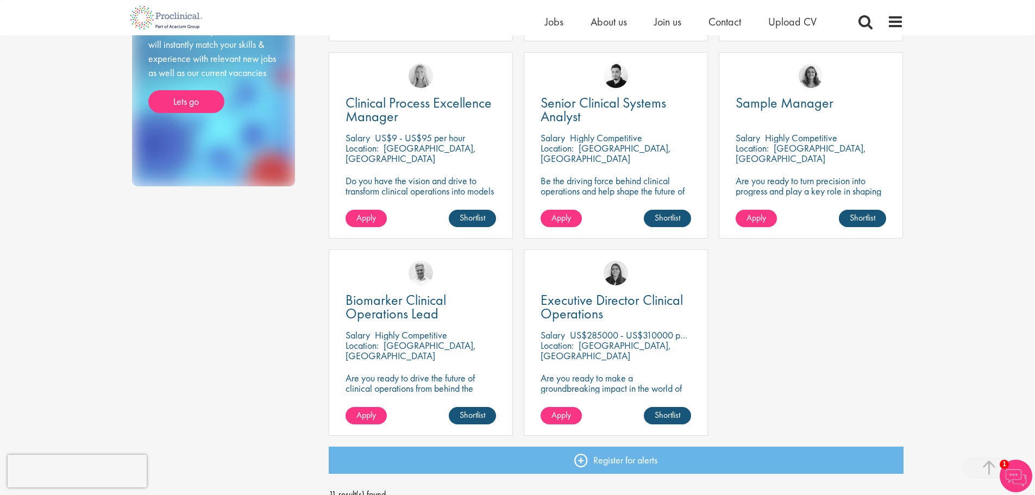
scroll to position [609, 0]
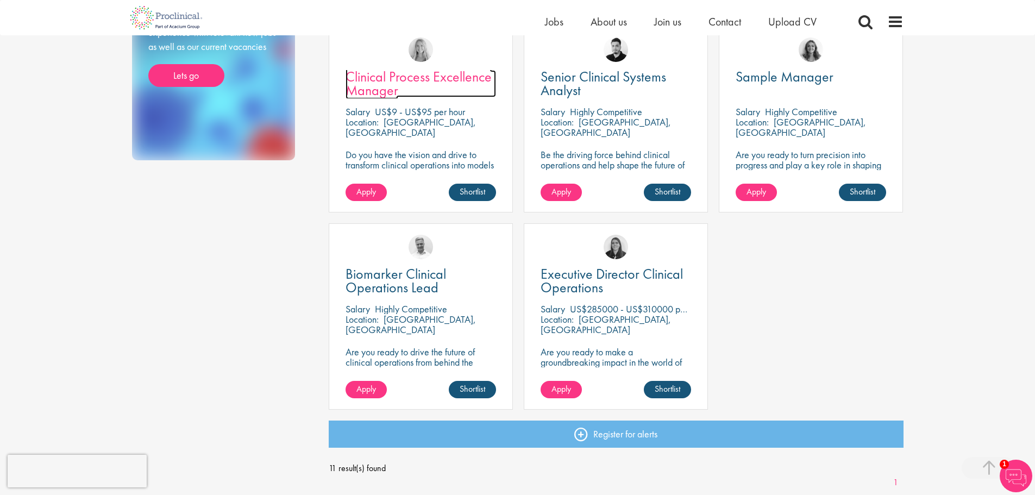
click at [442, 72] on span "Clinical Process Excellence Manager" at bounding box center [418, 83] width 146 height 32
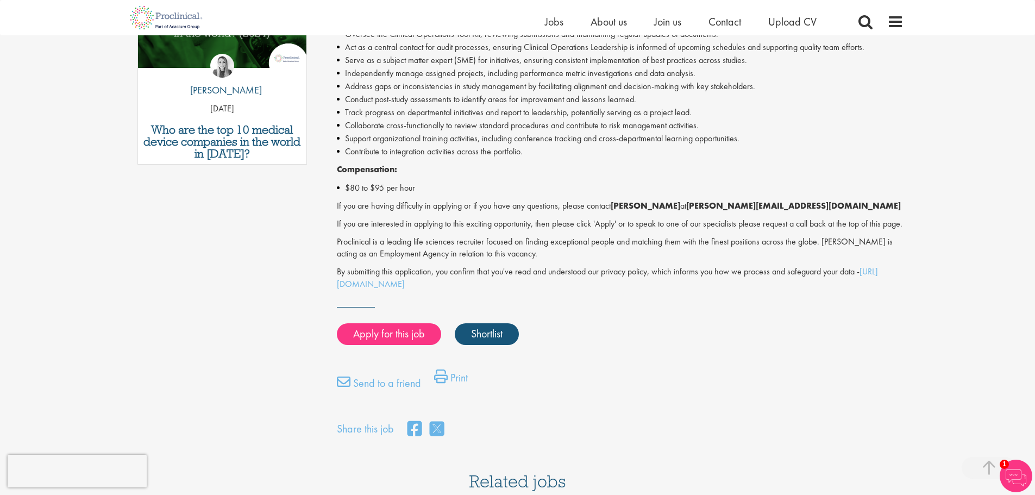
scroll to position [652, 0]
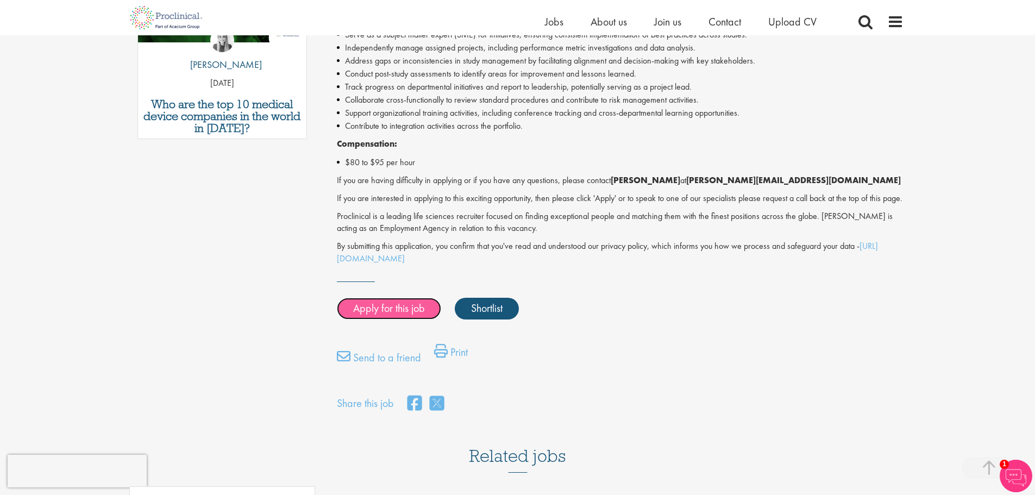
click at [389, 319] on link "Apply for this job" at bounding box center [389, 309] width 104 height 22
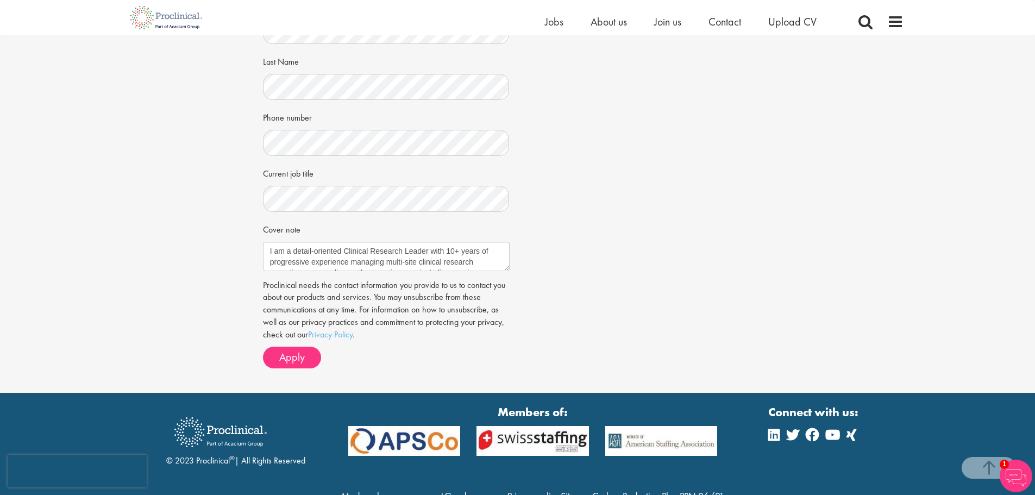
scroll to position [272, 0]
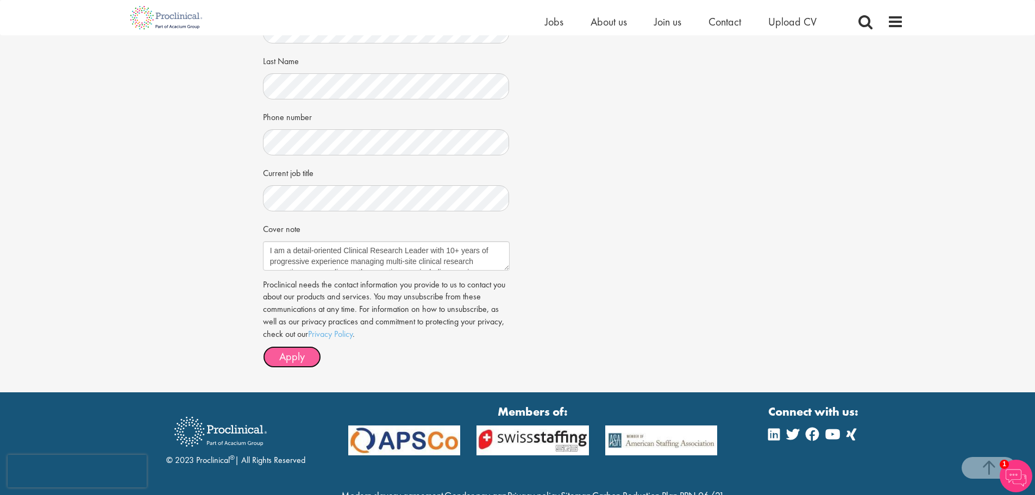
click at [301, 351] on span "Apply" at bounding box center [292, 356] width 26 height 14
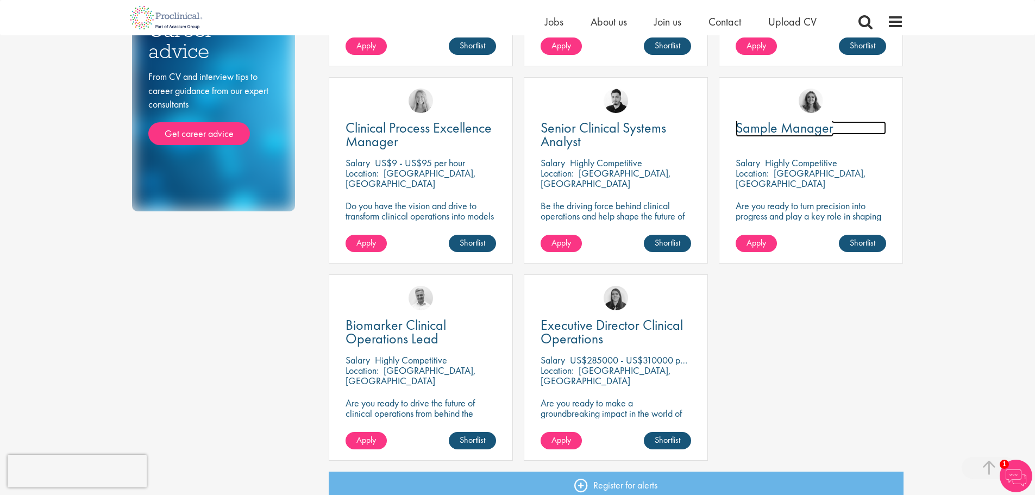
scroll to position [585, 0]
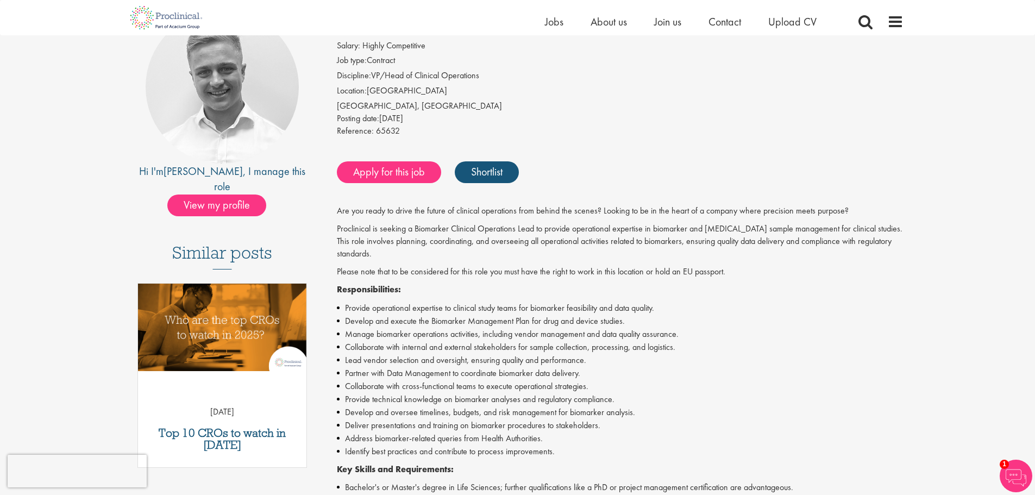
scroll to position [109, 0]
